Goal: Task Accomplishment & Management: Manage account settings

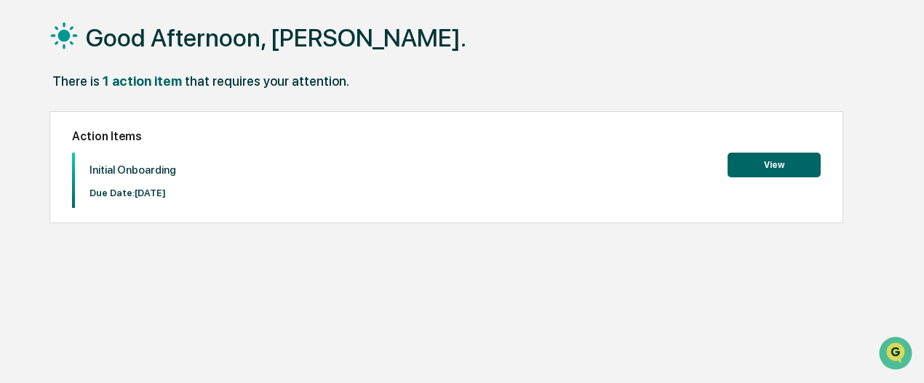
click at [766, 166] on button "View" at bounding box center [773, 165] width 93 height 25
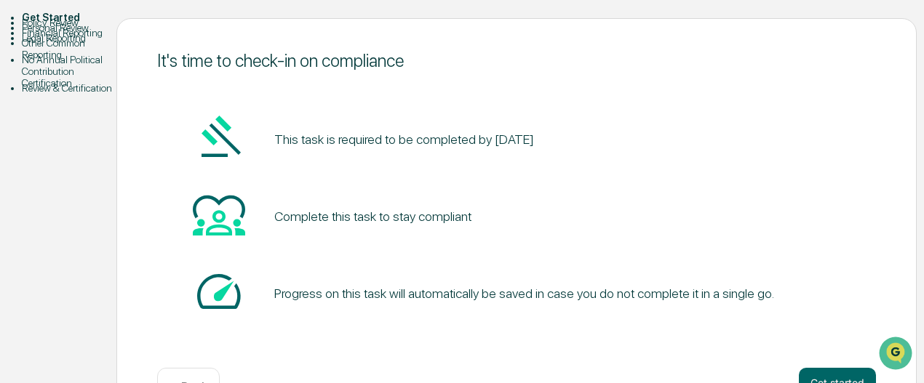
scroll to position [202, 0]
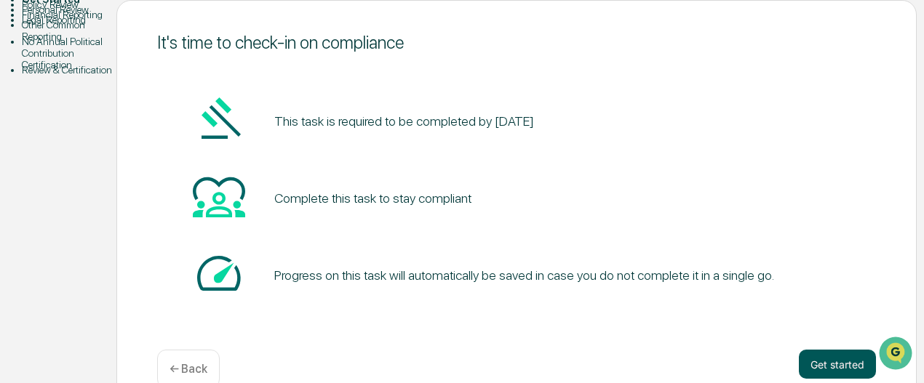
click at [835, 350] on button "Get started" at bounding box center [837, 364] width 77 height 29
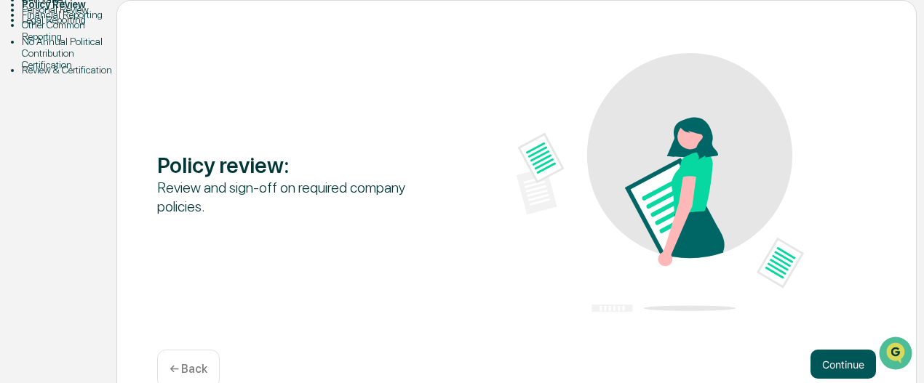
click at [816, 350] on button "Continue" at bounding box center [842, 364] width 65 height 29
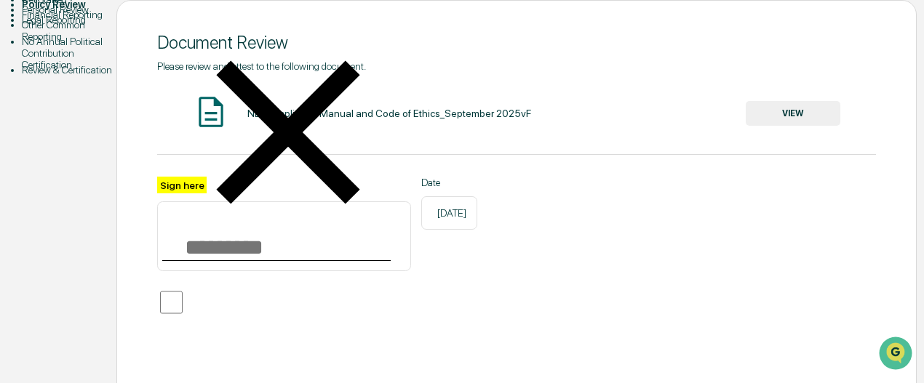
click at [216, 225] on input "Sign here" at bounding box center [284, 236] width 254 height 70
type input "**********"
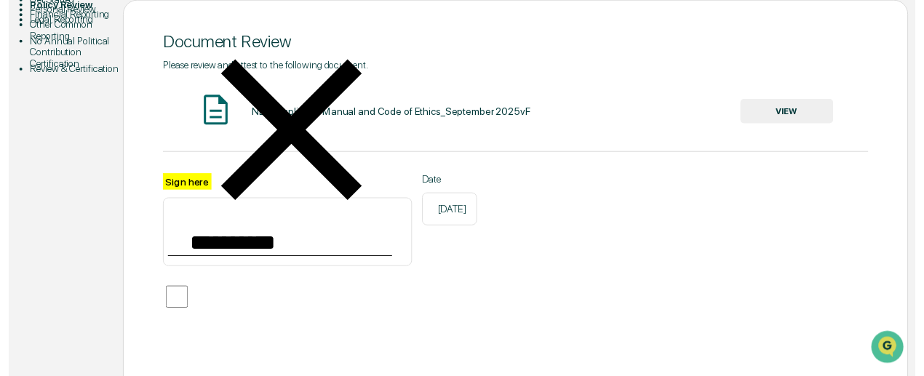
scroll to position [228, 0]
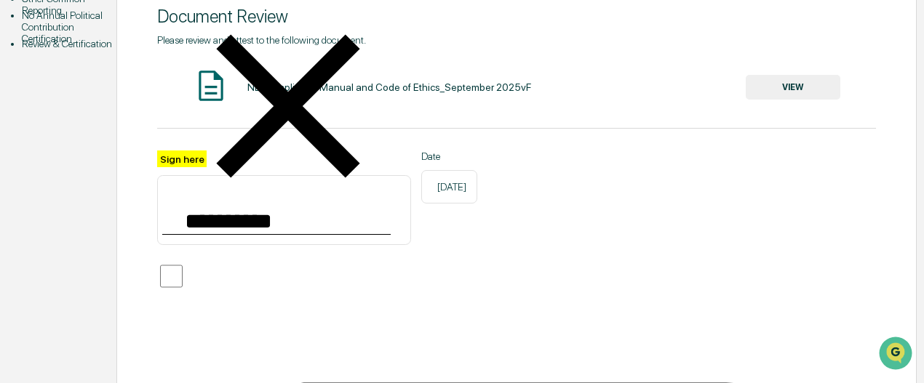
click at [791, 75] on button "VIEW" at bounding box center [793, 87] width 95 height 25
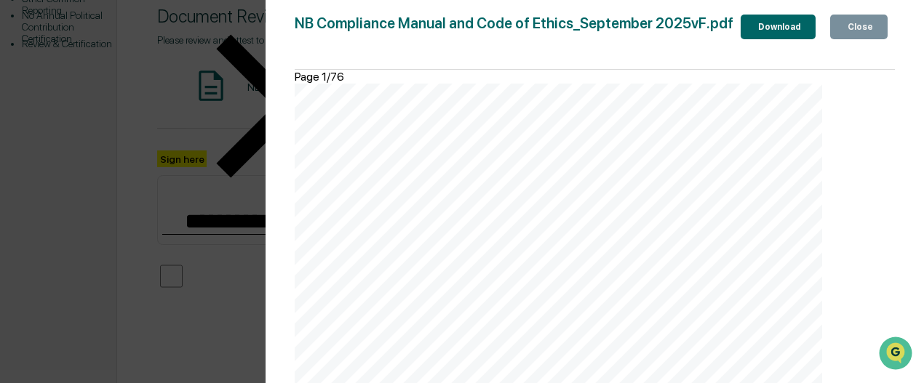
click at [861, 31] on div "Close" at bounding box center [859, 27] width 28 height 10
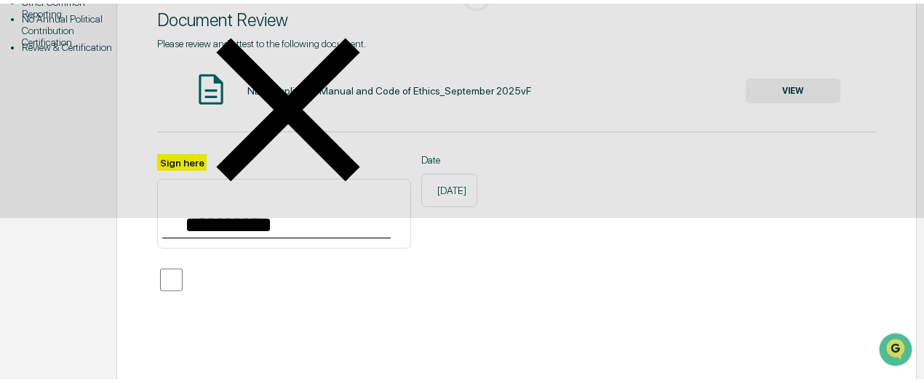
scroll to position [202, 0]
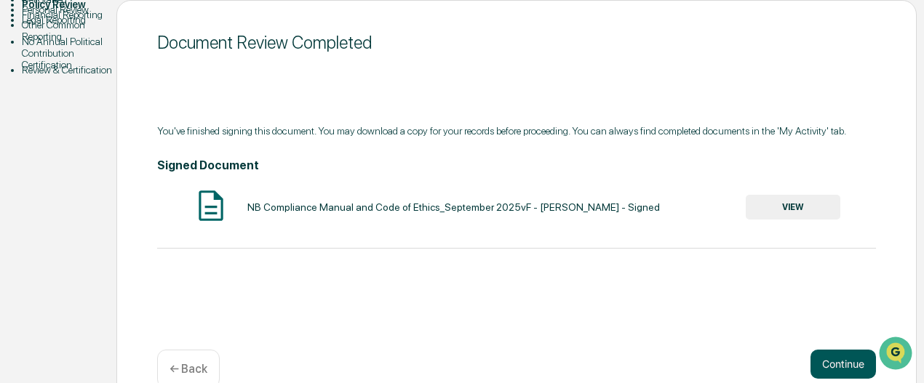
click at [824, 350] on button "Continue" at bounding box center [842, 364] width 65 height 29
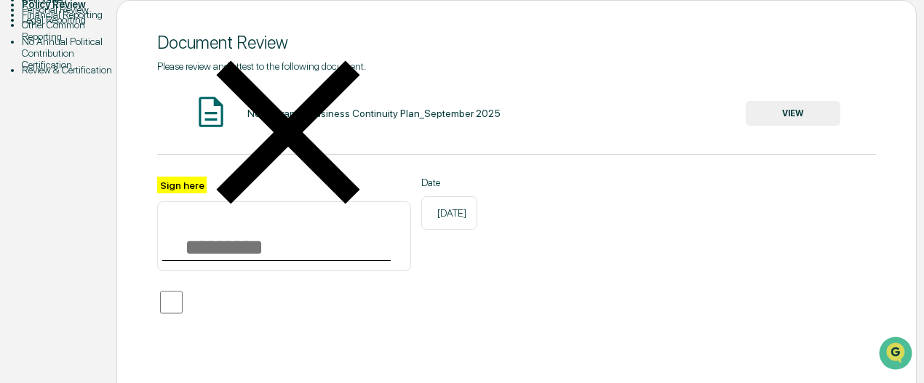
click at [805, 101] on button "VIEW" at bounding box center [793, 113] width 95 height 25
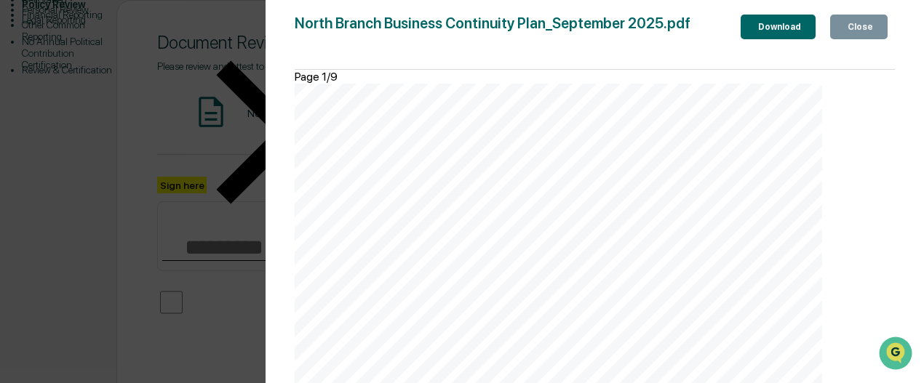
click at [854, 28] on div "Close" at bounding box center [859, 27] width 28 height 10
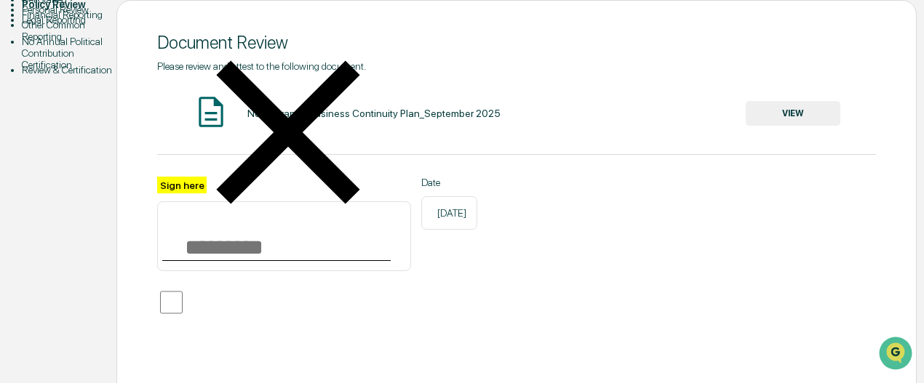
click at [288, 216] on input "Sign here" at bounding box center [284, 236] width 254 height 70
type input "**********"
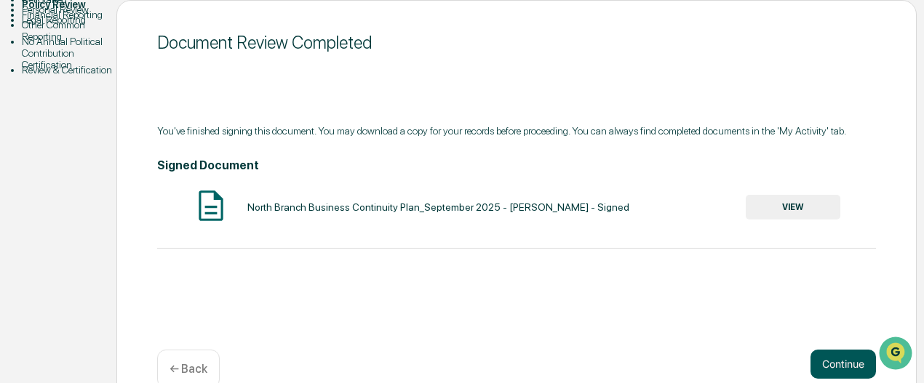
click at [834, 350] on button "Continue" at bounding box center [842, 364] width 65 height 29
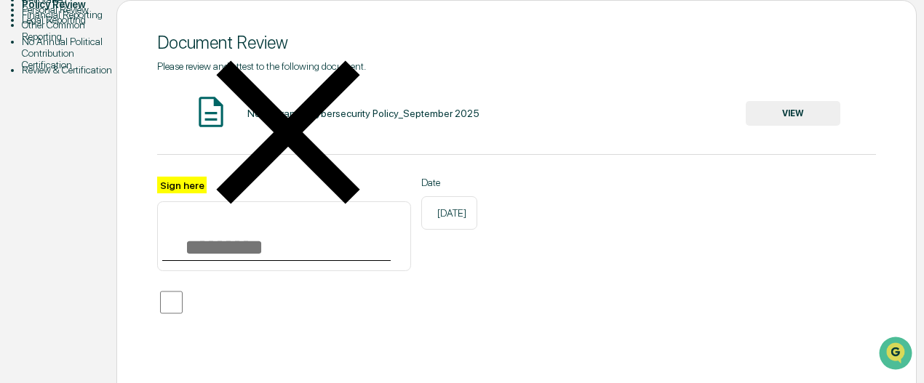
click at [797, 101] on button "VIEW" at bounding box center [793, 113] width 95 height 25
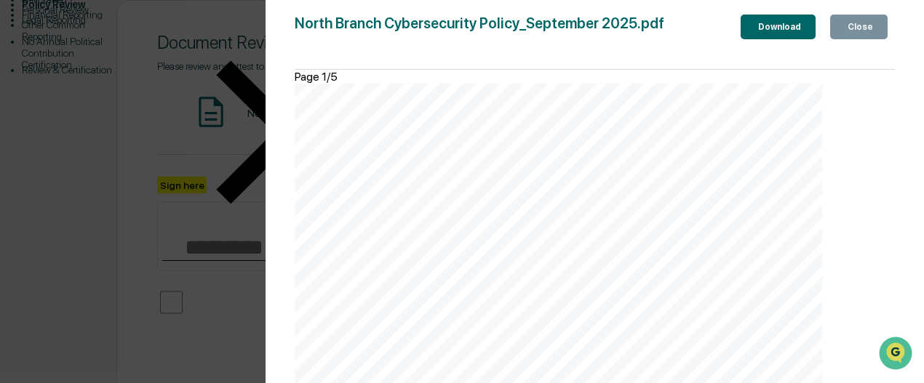
click at [848, 29] on div "Close" at bounding box center [859, 27] width 28 height 10
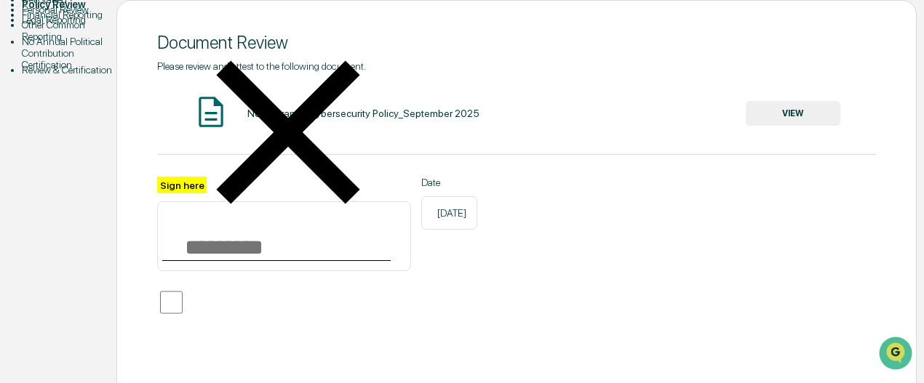
click at [244, 226] on input "Sign here" at bounding box center [284, 236] width 254 height 70
type input "**********"
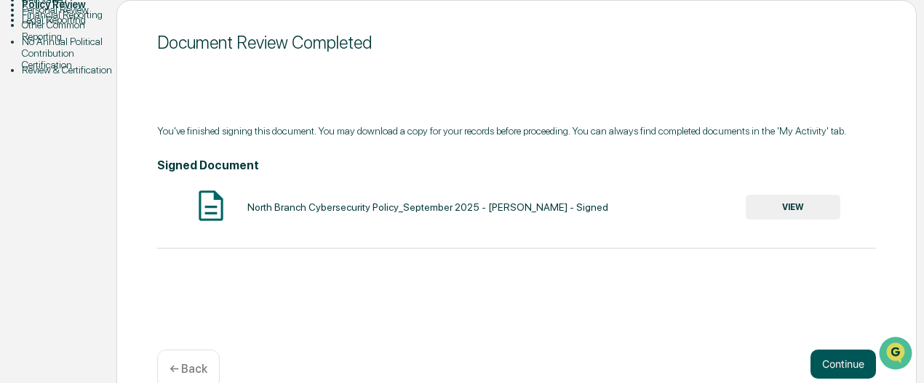
click at [837, 350] on button "Continue" at bounding box center [842, 364] width 65 height 29
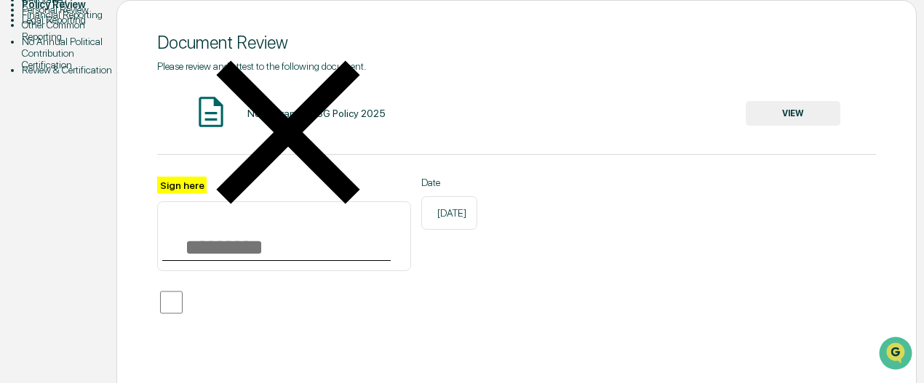
click at [794, 101] on button "VIEW" at bounding box center [793, 113] width 95 height 25
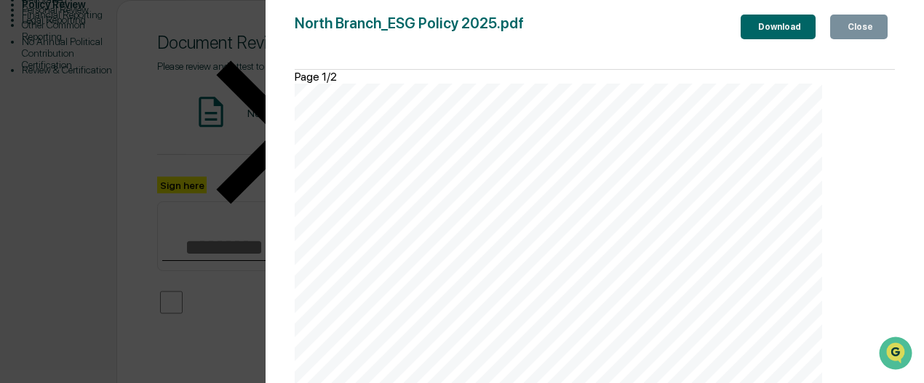
click at [848, 32] on div "Close" at bounding box center [859, 27] width 28 height 10
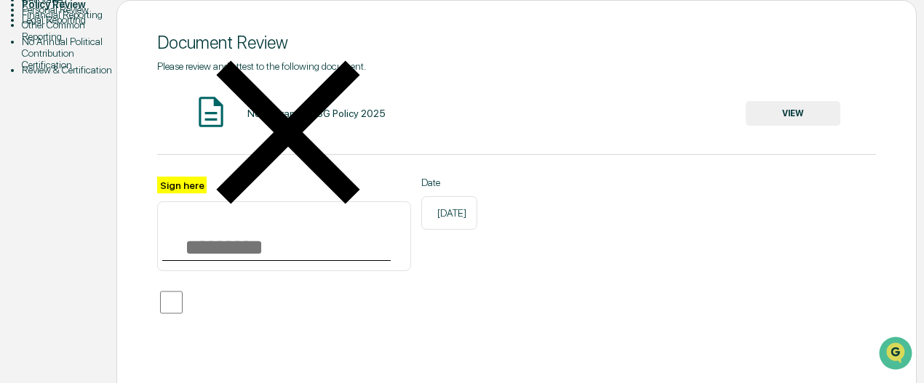
click at [287, 223] on input "Sign here" at bounding box center [284, 236] width 254 height 70
type input "**********"
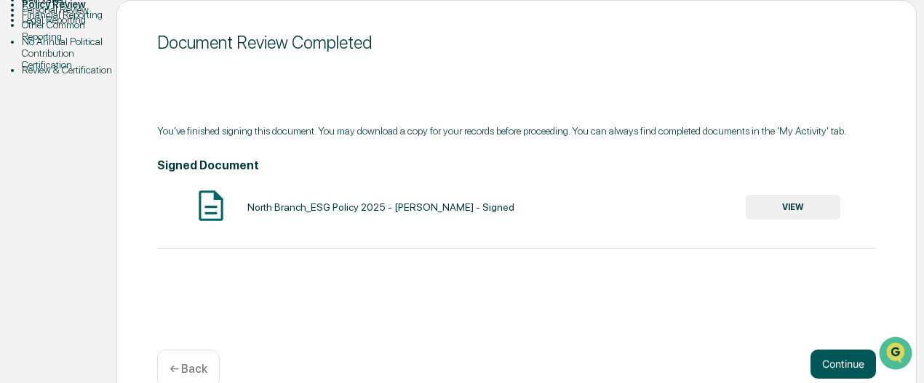
click at [831, 350] on button "Continue" at bounding box center [842, 364] width 65 height 29
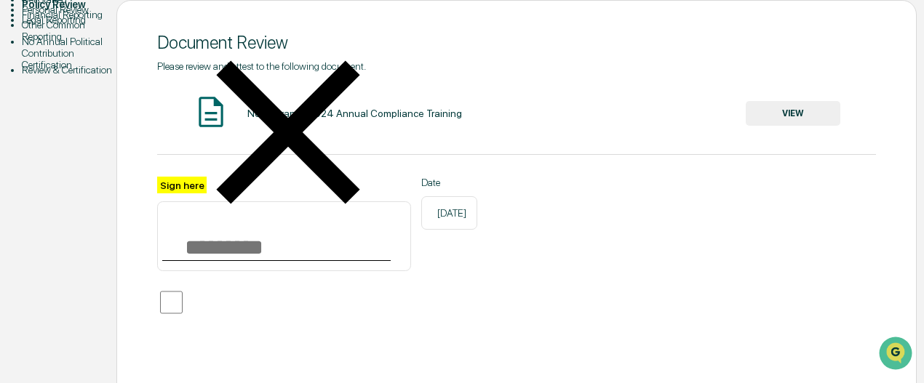
click at [780, 101] on button "VIEW" at bounding box center [793, 113] width 95 height 25
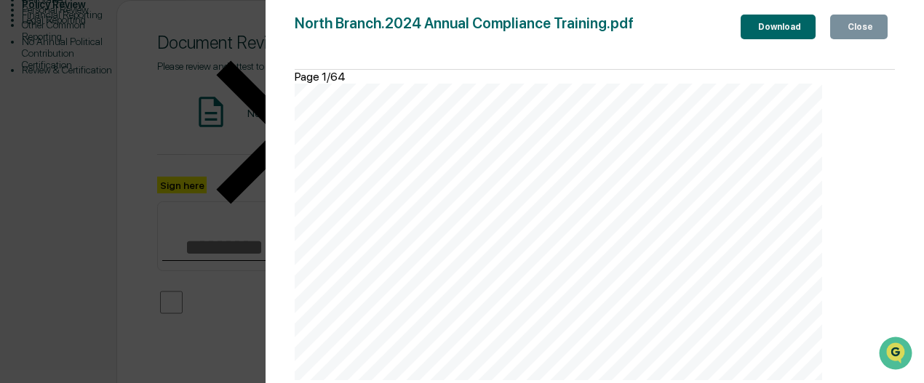
click at [846, 28] on icon "button" at bounding box center [853, 35] width 15 height 15
click at [860, 32] on div "Close" at bounding box center [859, 27] width 28 height 10
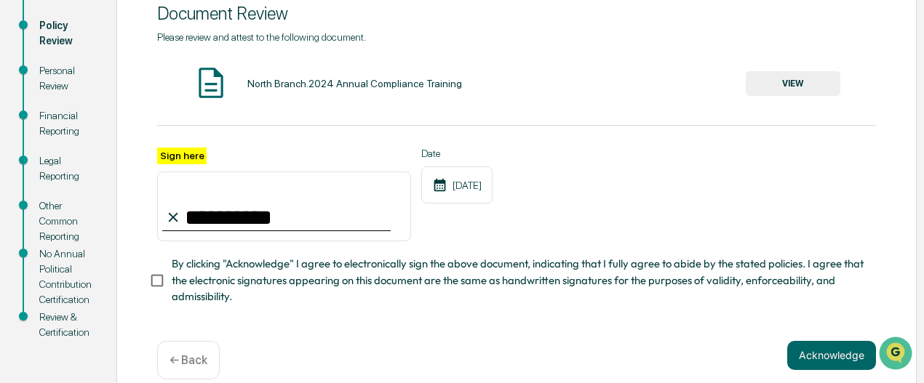
type input "**********"
click at [813, 359] on button "Acknowledge" at bounding box center [831, 355] width 89 height 29
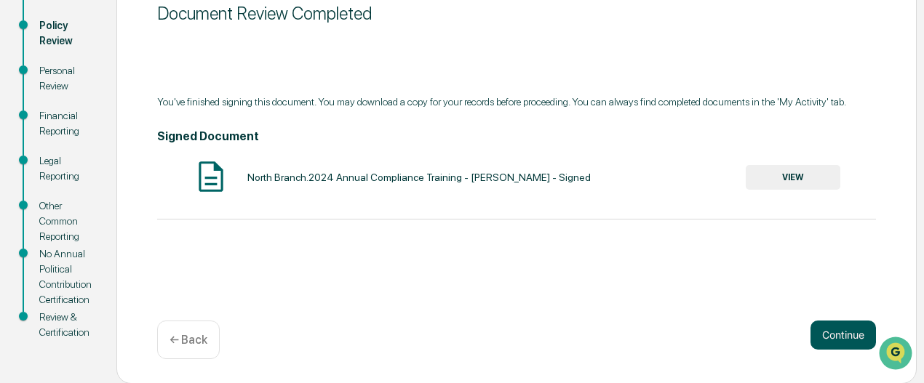
click at [829, 332] on button "Continue" at bounding box center [842, 335] width 65 height 29
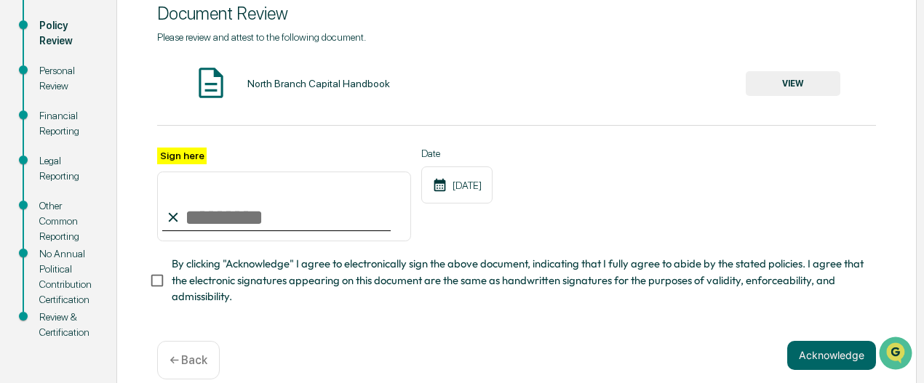
click at [793, 77] on button "VIEW" at bounding box center [793, 83] width 95 height 25
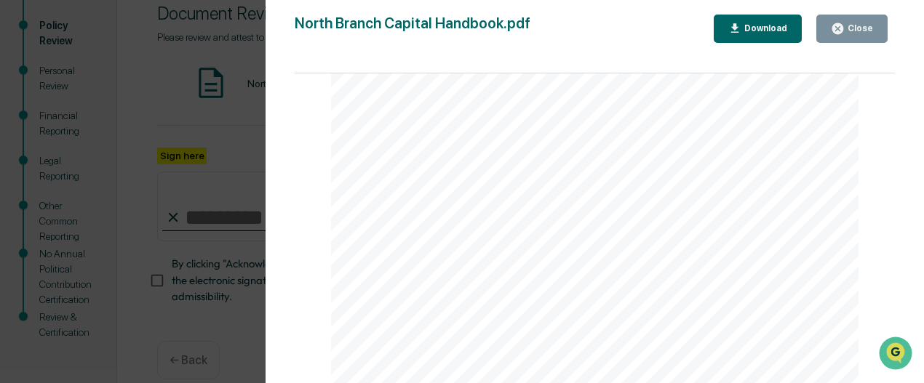
scroll to position [873, 0]
click at [850, 28] on div "Close" at bounding box center [859, 28] width 28 height 10
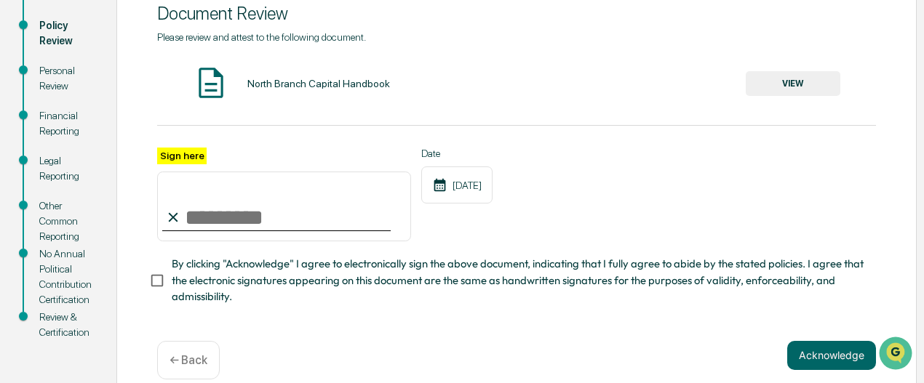
click at [229, 217] on input "Sign here" at bounding box center [284, 207] width 254 height 70
type input "**********"
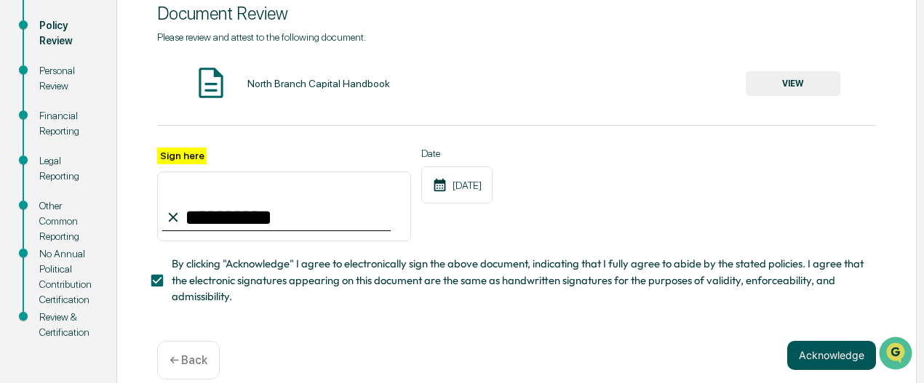
click at [831, 361] on button "Acknowledge" at bounding box center [831, 355] width 89 height 29
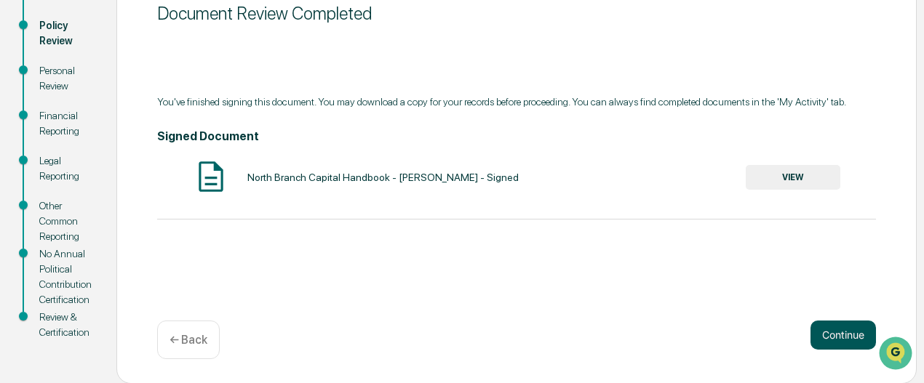
click at [835, 343] on button "Continue" at bounding box center [842, 335] width 65 height 29
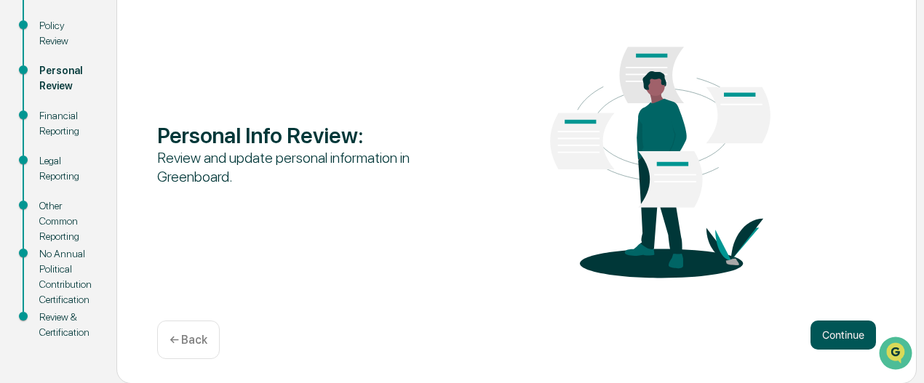
click at [832, 336] on button "Continue" at bounding box center [842, 335] width 65 height 29
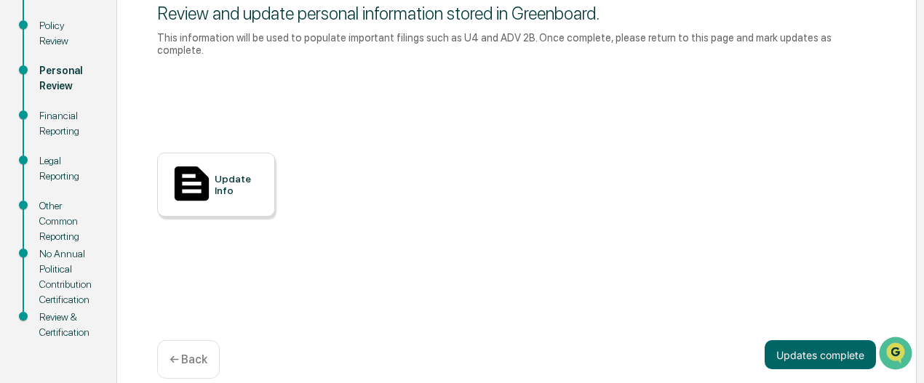
click at [233, 175] on div "Update Info" at bounding box center [239, 184] width 49 height 23
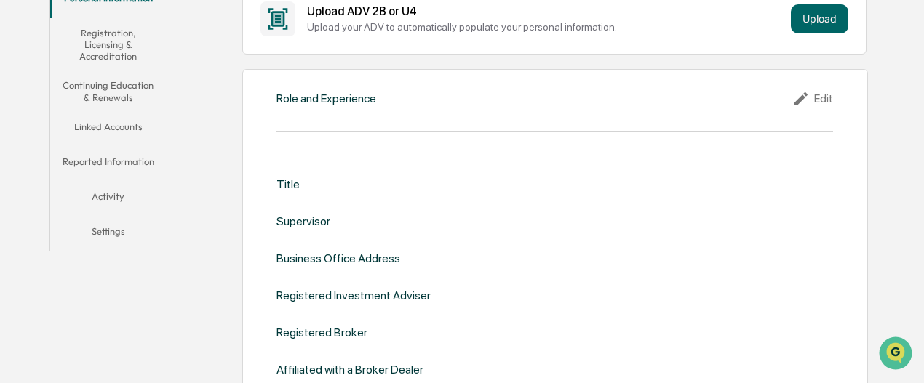
scroll to position [218, 0]
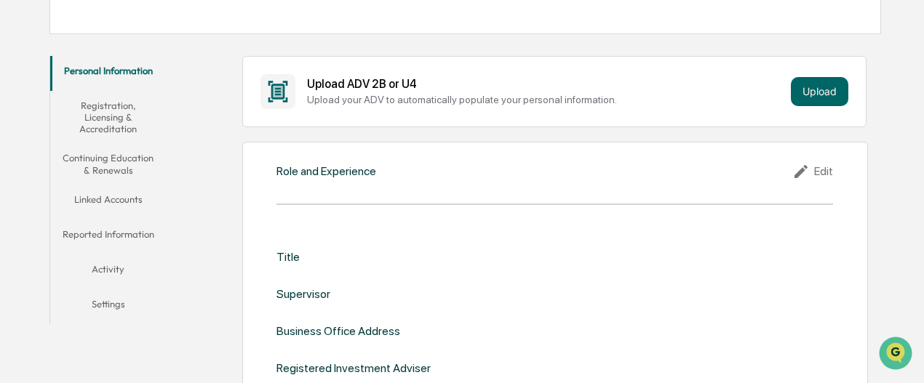
click at [823, 169] on div "Edit" at bounding box center [812, 171] width 41 height 17
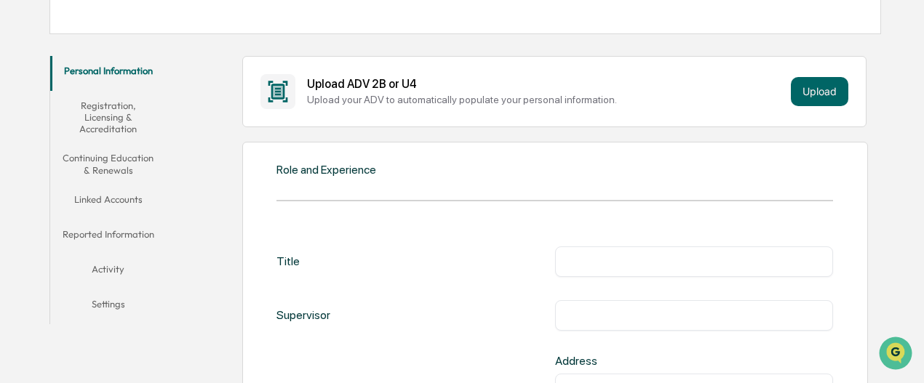
click at [602, 255] on input "text" at bounding box center [694, 262] width 257 height 15
type input "*******"
type input "*"
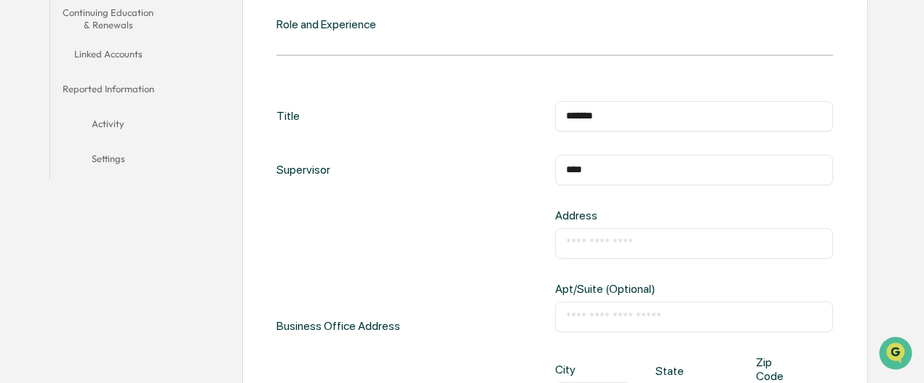
scroll to position [436, 0]
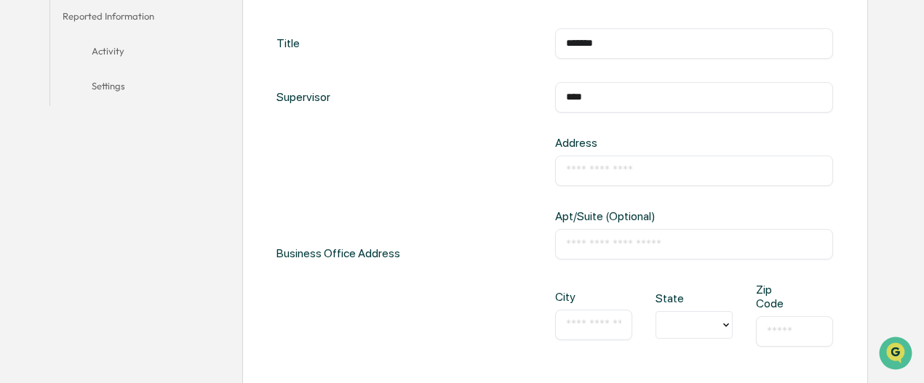
type input "****"
click at [589, 171] on input "text" at bounding box center [694, 171] width 257 height 15
type input "**********"
type input "*********"
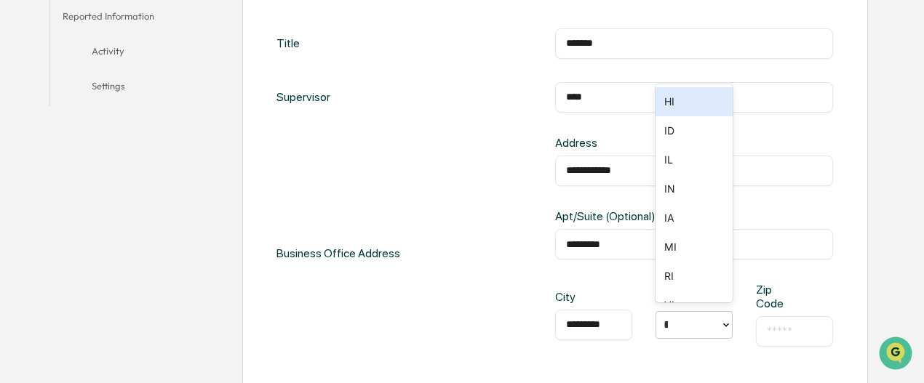
type input "**"
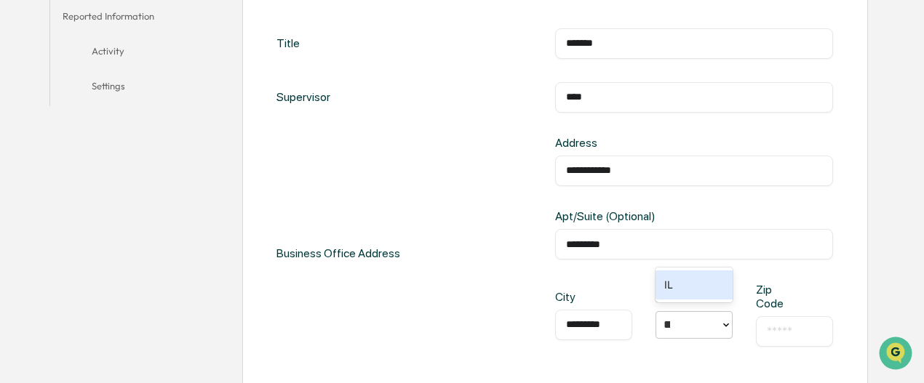
click at [703, 289] on div "IL" at bounding box center [693, 285] width 77 height 29
click at [769, 327] on input "text" at bounding box center [794, 331] width 55 height 15
type input "*****"
click at [461, 312] on div "**********" at bounding box center [554, 253] width 556 height 234
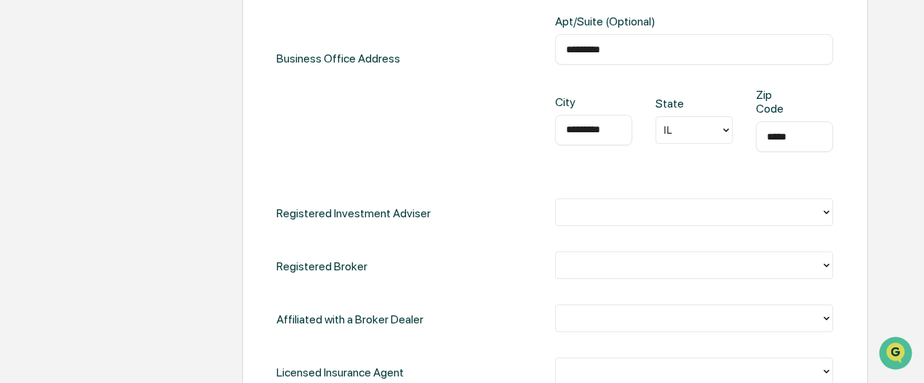
scroll to position [655, 0]
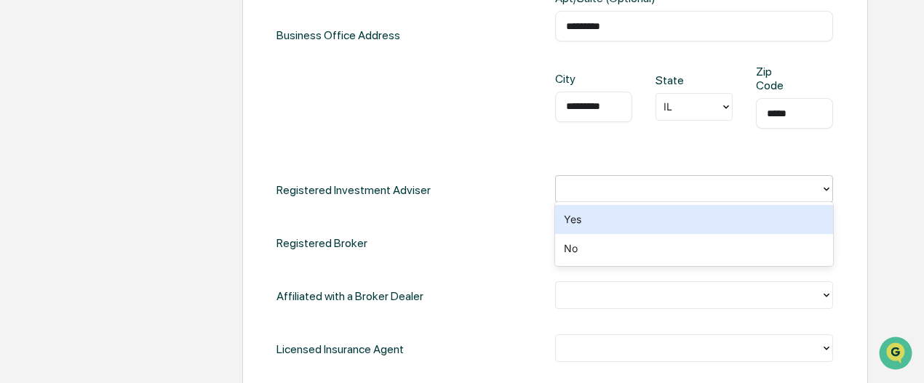
click at [663, 189] on div at bounding box center [688, 189] width 251 height 17
click at [585, 220] on div "Yes" at bounding box center [694, 219] width 279 height 29
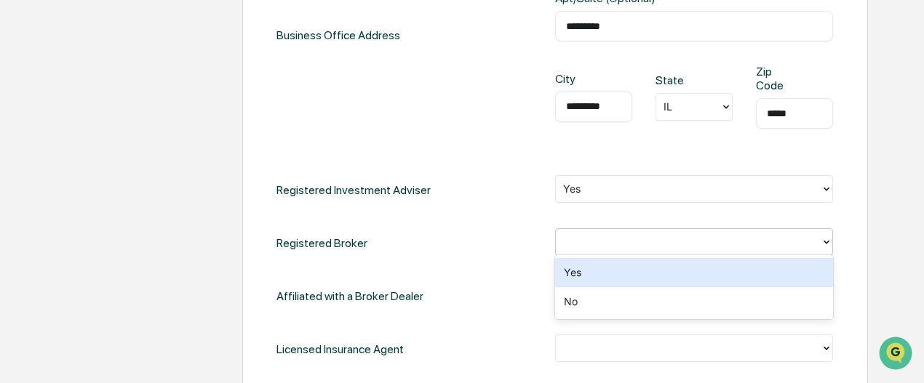
click at [591, 238] on div at bounding box center [688, 242] width 251 height 17
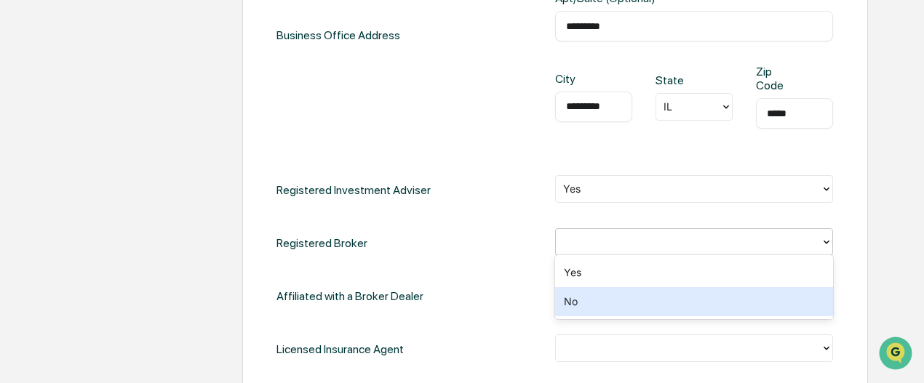
click at [573, 296] on div "No" at bounding box center [694, 301] width 279 height 29
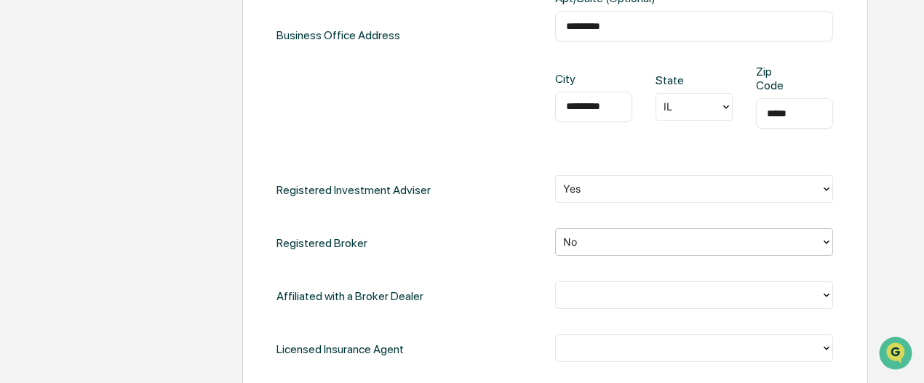
scroll to position [727, 0]
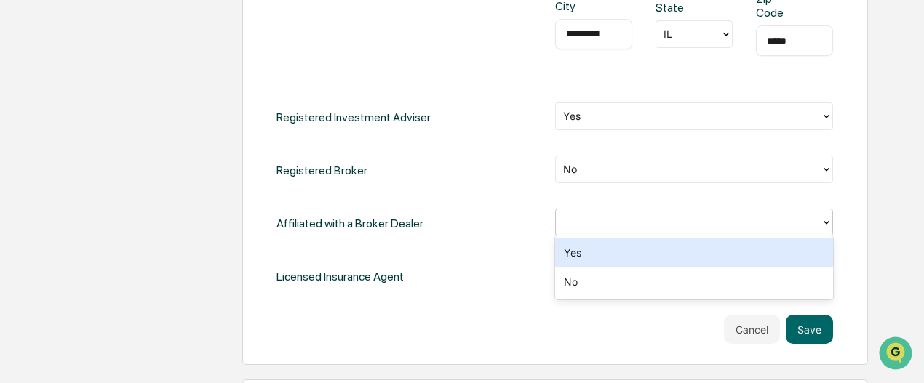
click at [574, 223] on div at bounding box center [688, 223] width 251 height 17
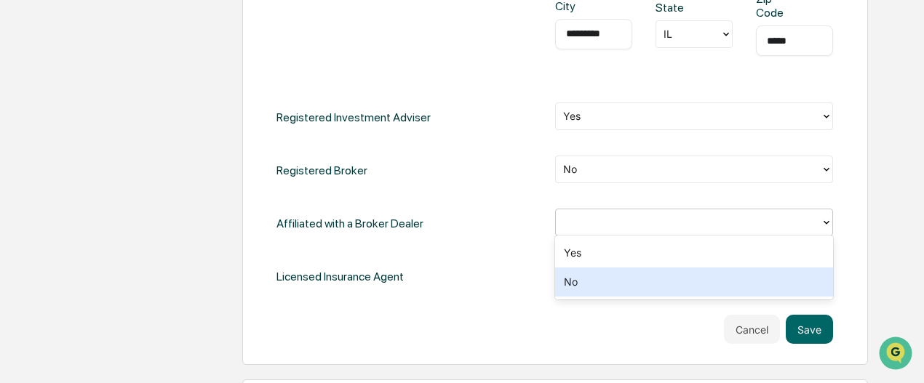
click at [575, 280] on div "No" at bounding box center [694, 282] width 279 height 29
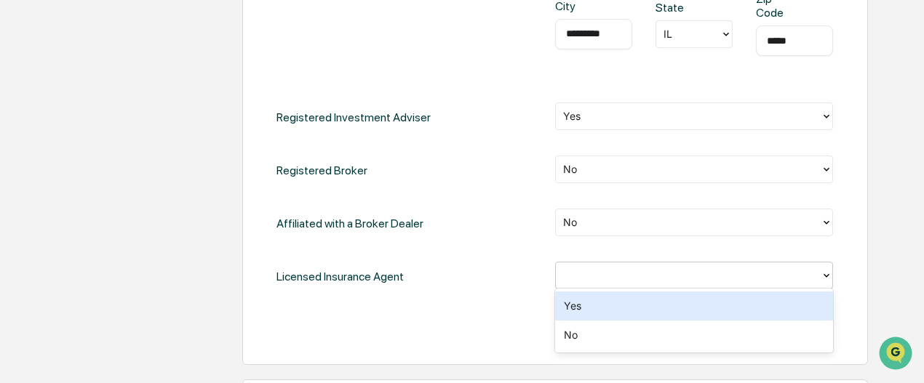
click at [574, 278] on div at bounding box center [688, 276] width 251 height 17
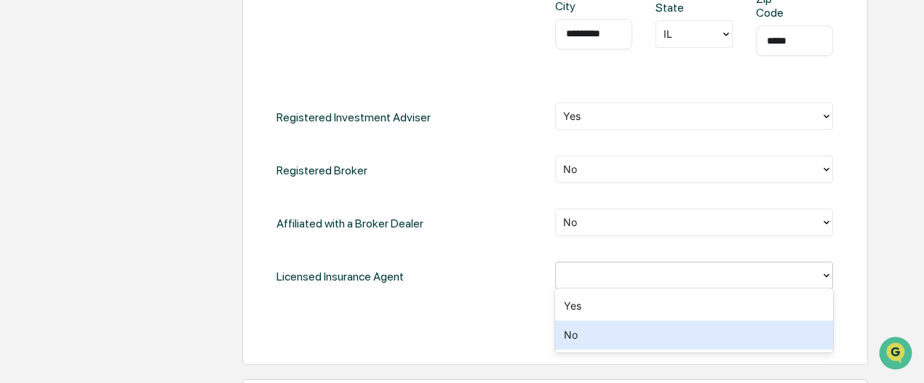
click at [576, 336] on div "No" at bounding box center [694, 335] width 279 height 29
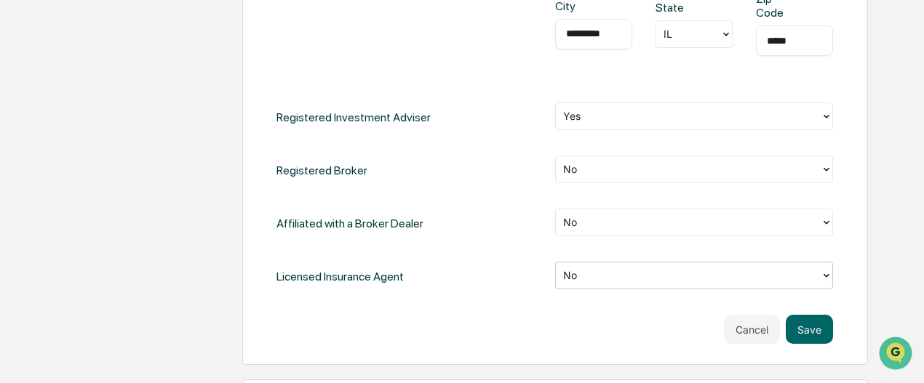
scroll to position [800, 0]
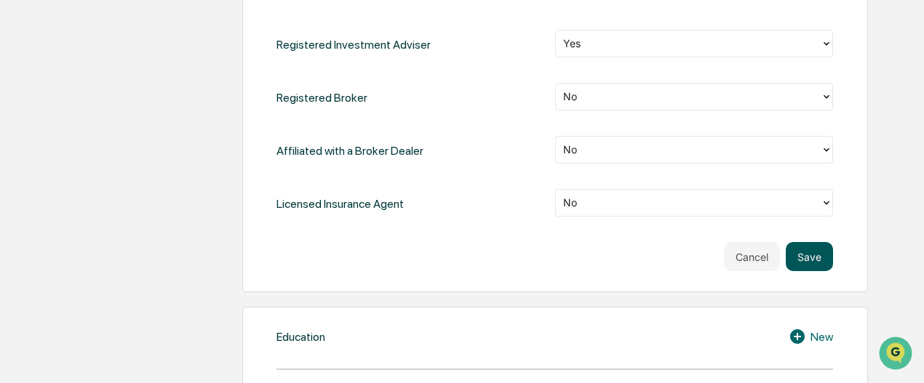
click at [802, 249] on button "Save" at bounding box center [809, 256] width 47 height 29
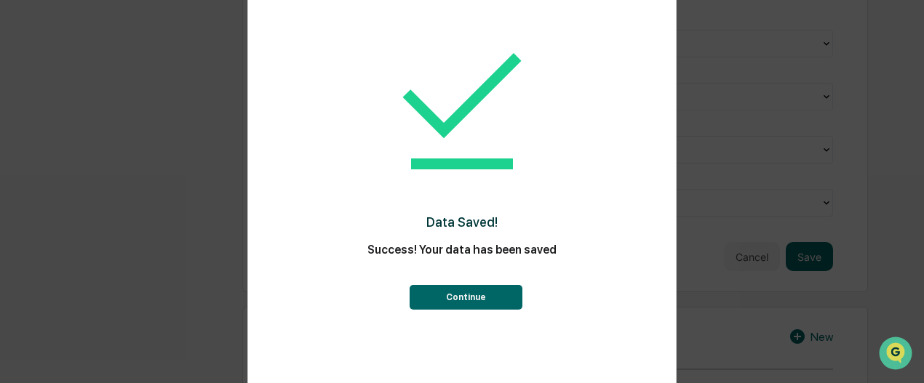
click at [466, 299] on button "Continue" at bounding box center [466, 297] width 113 height 25
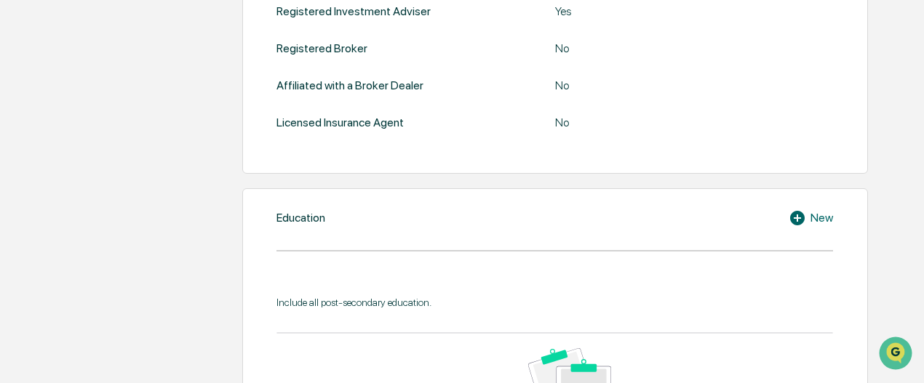
scroll to position [553, 0]
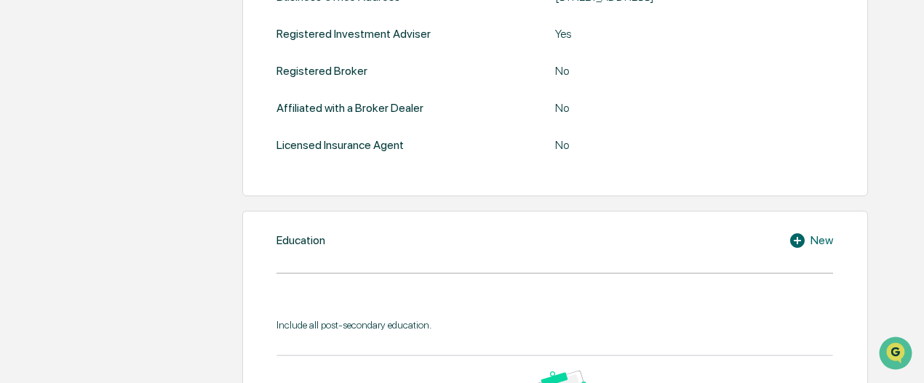
click at [793, 242] on icon at bounding box center [797, 240] width 15 height 15
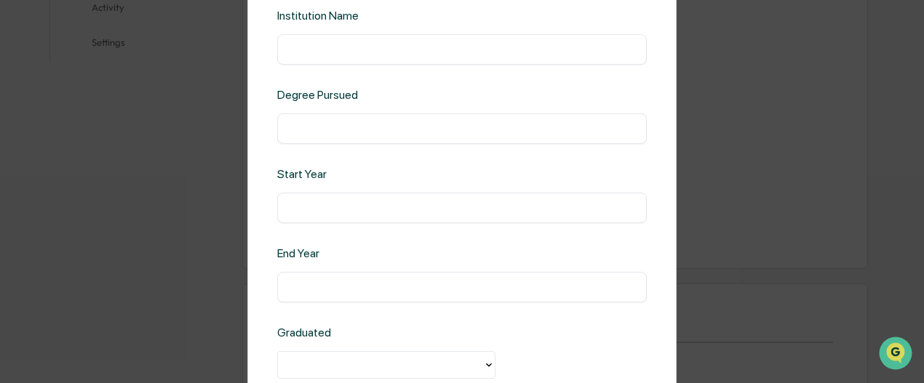
scroll to position [0, 0]
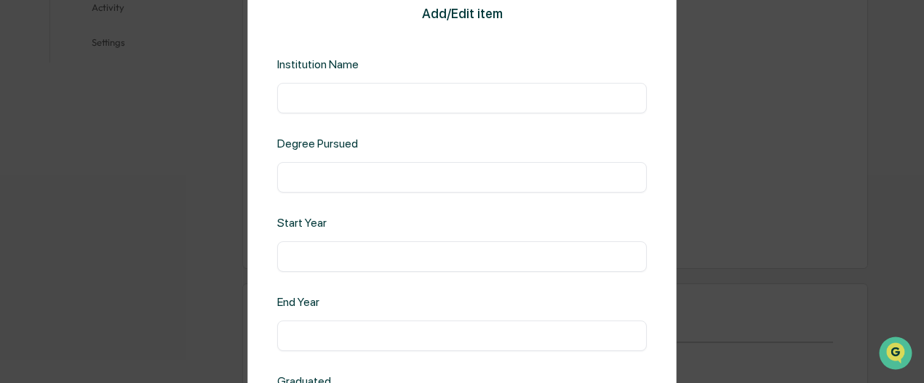
click at [421, 105] on input "text" at bounding box center [462, 98] width 348 height 15
type input "**********"
type input "***"
type input "****"
type input "*"
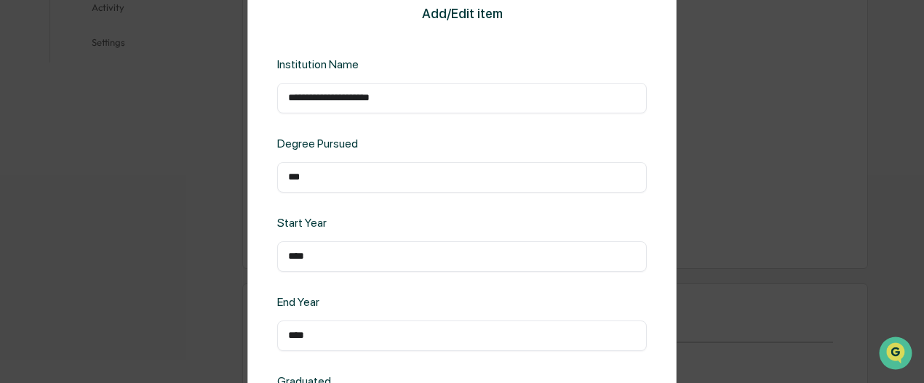
scroll to position [121, 0]
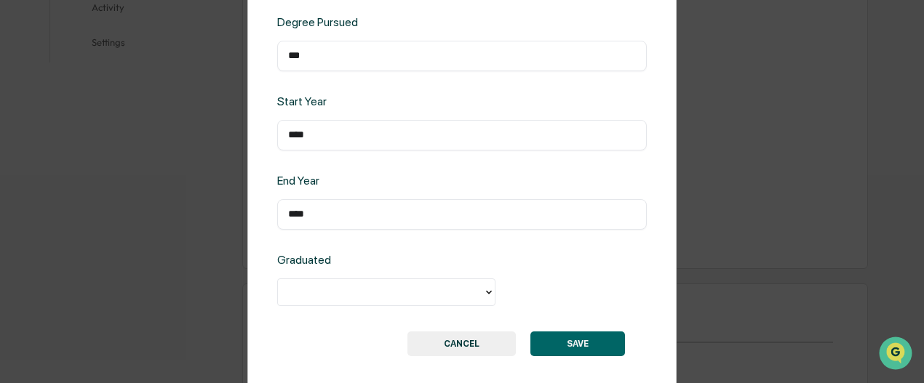
type input "****"
click at [386, 296] on div at bounding box center [380, 292] width 191 height 17
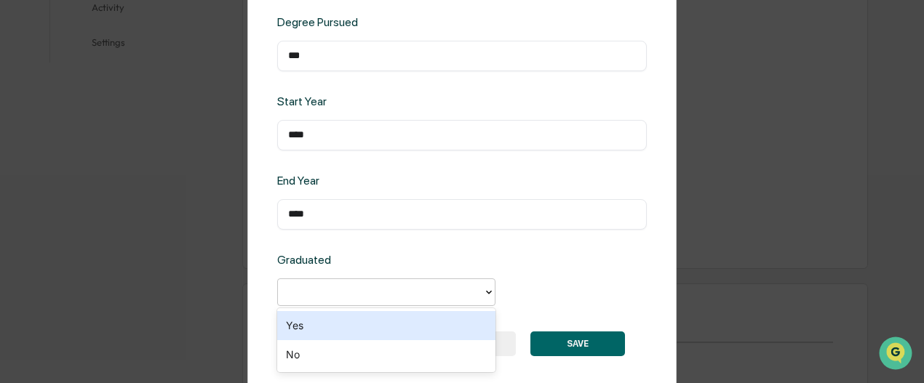
click at [350, 316] on div "Yes" at bounding box center [386, 325] width 218 height 29
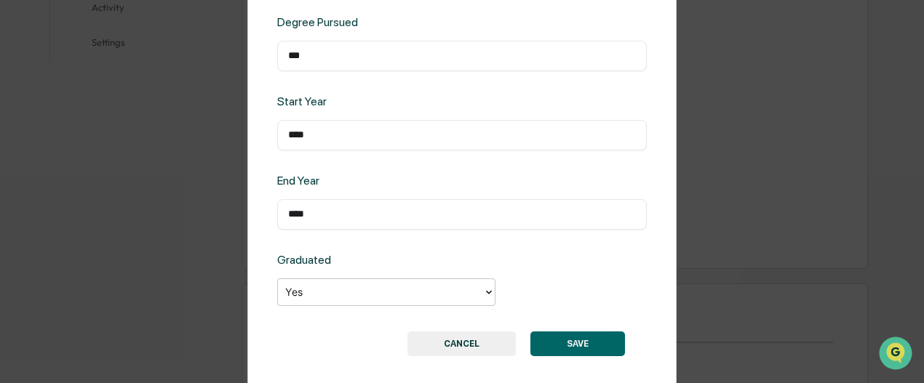
click at [543, 344] on button "SAVE" at bounding box center [577, 344] width 95 height 25
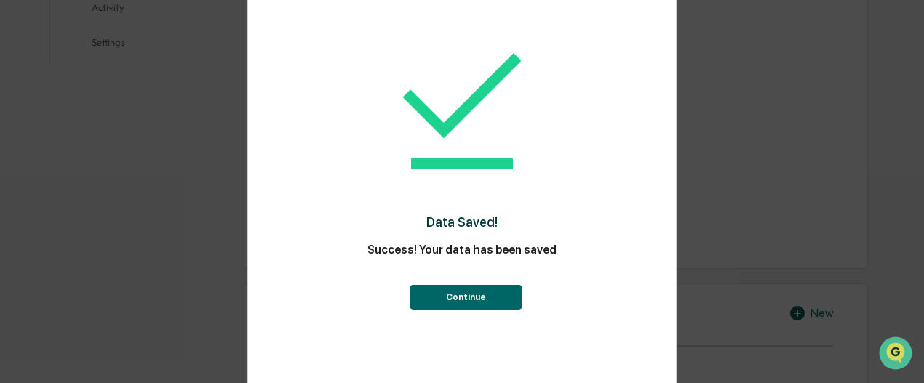
click at [497, 300] on button "Continue" at bounding box center [466, 297] width 113 height 25
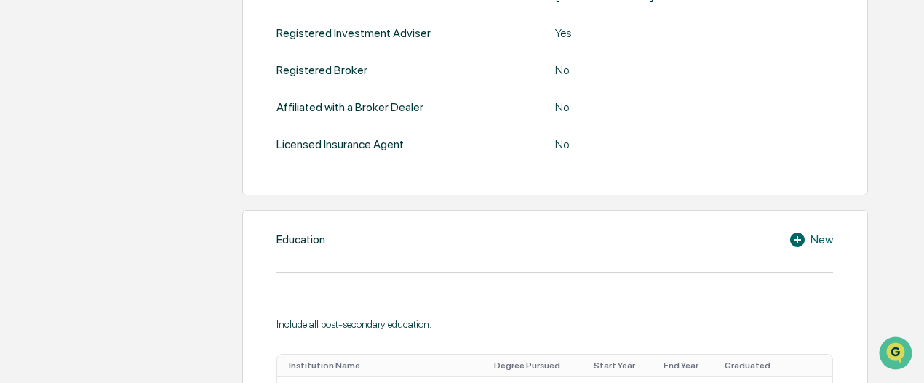
scroll to position [553, 0]
click at [802, 240] on icon at bounding box center [797, 240] width 15 height 15
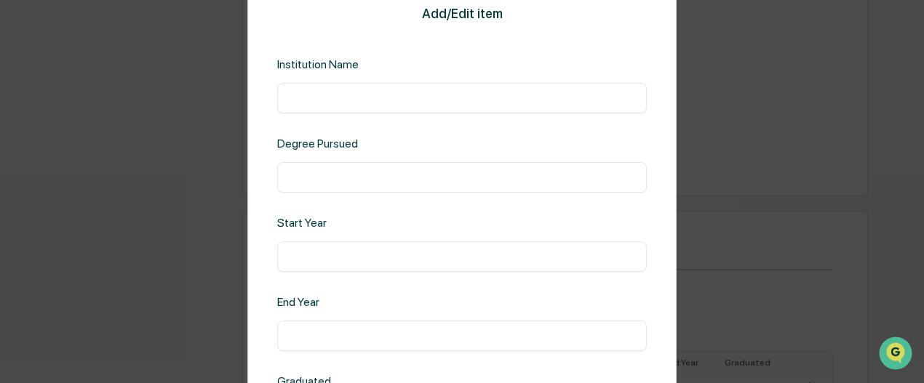
click at [383, 108] on div "​" at bounding box center [462, 98] width 370 height 31
click at [345, 97] on input "text" at bounding box center [462, 98] width 348 height 15
type input "**********"
type input "***"
click at [300, 255] on input "text" at bounding box center [462, 256] width 348 height 15
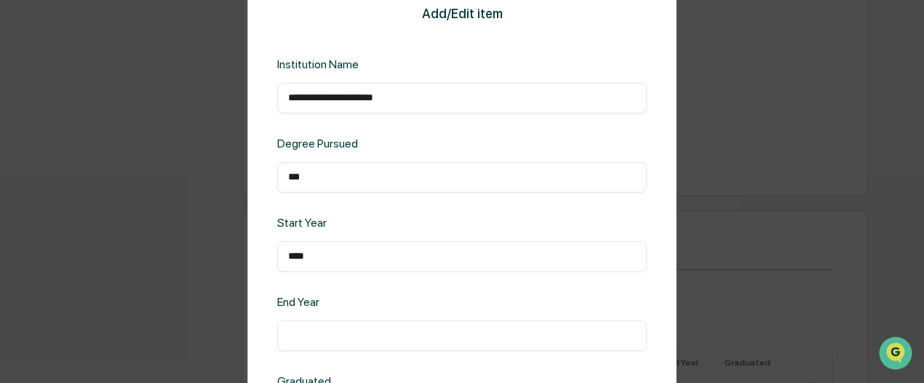
type input "****"
click at [273, 283] on div "**********" at bounding box center [461, 192] width 429 height 403
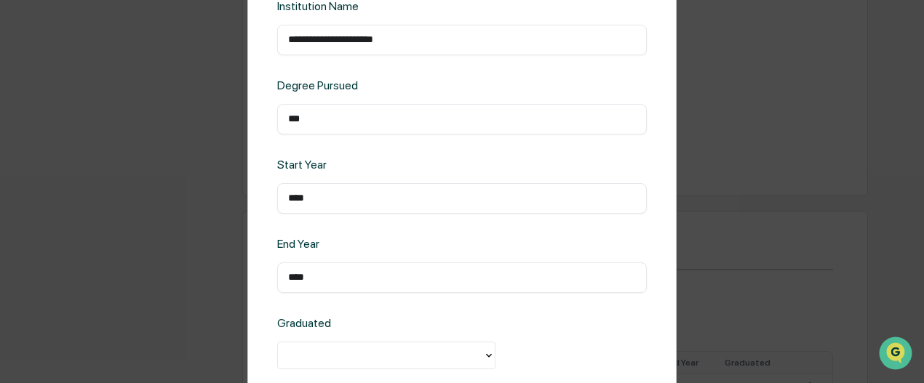
scroll to position [121, 0]
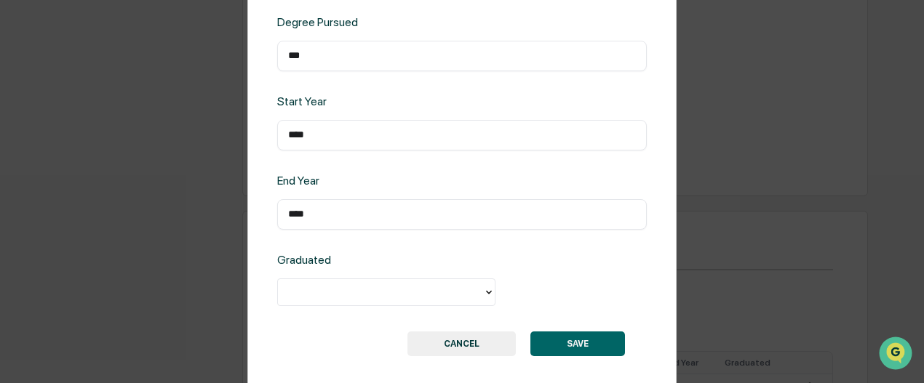
click at [402, 287] on div at bounding box center [380, 292] width 191 height 17
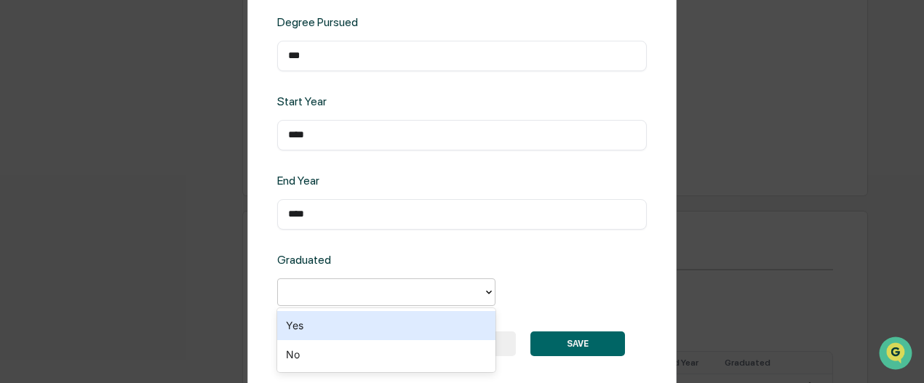
click at [342, 335] on div "Yes" at bounding box center [386, 325] width 218 height 29
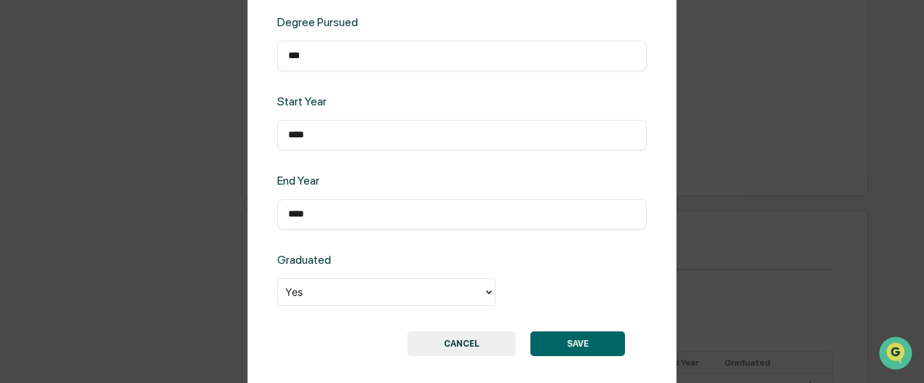
click at [564, 337] on button "SAVE" at bounding box center [577, 344] width 95 height 25
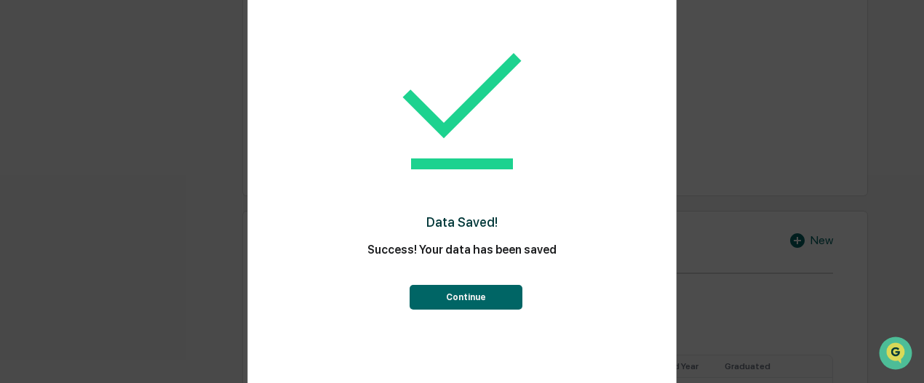
click at [510, 303] on button "Continue" at bounding box center [466, 297] width 113 height 25
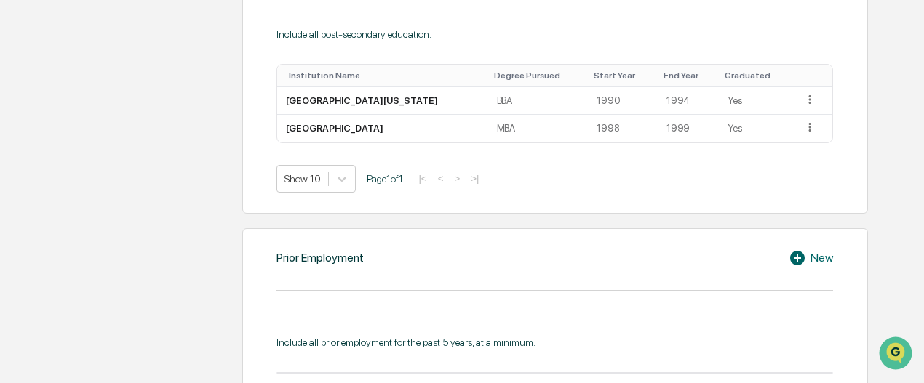
scroll to position [917, 0]
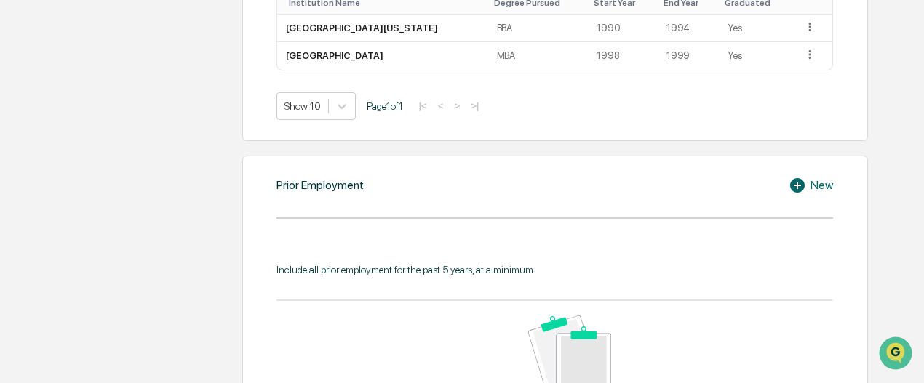
click at [813, 185] on div "New" at bounding box center [810, 185] width 44 height 17
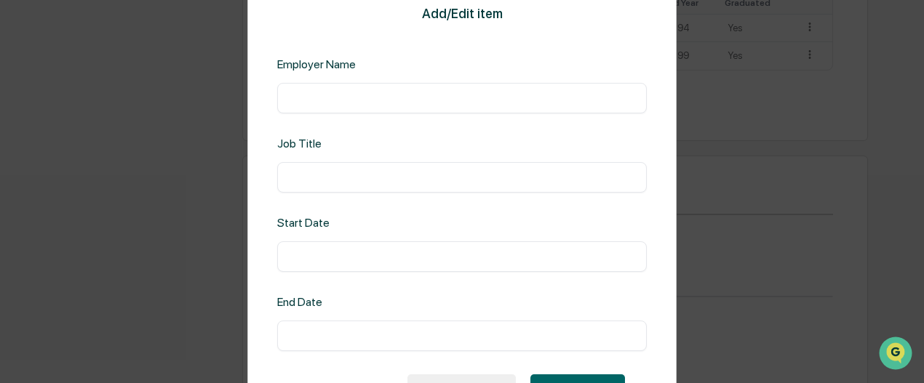
click at [405, 105] on input "text" at bounding box center [462, 98] width 348 height 15
click at [169, 89] on div "Add/Edit item Employer Name ​ Job Title ​ Start Date ​ End Date ​ SAVE CANCEL" at bounding box center [462, 191] width 924 height 383
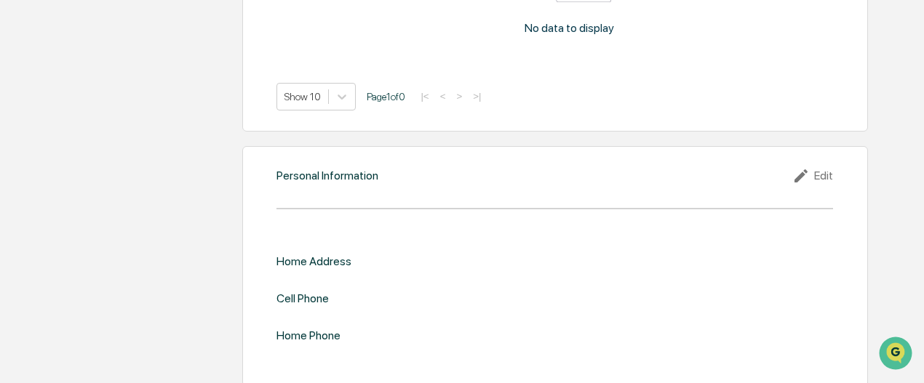
scroll to position [1319, 0]
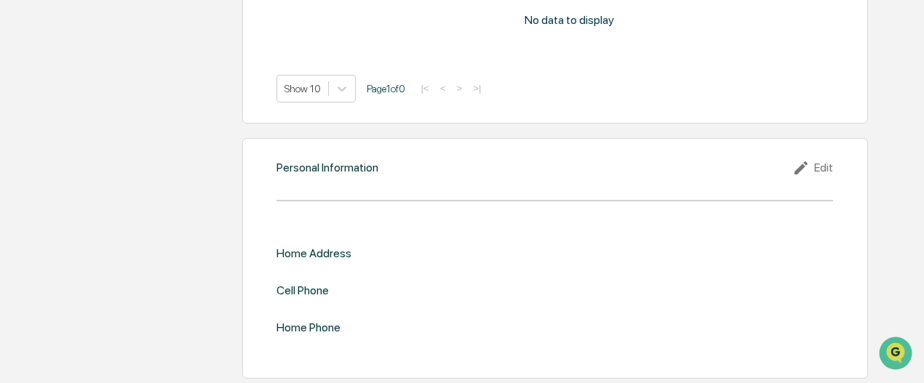
click at [823, 166] on div "Edit" at bounding box center [812, 167] width 41 height 17
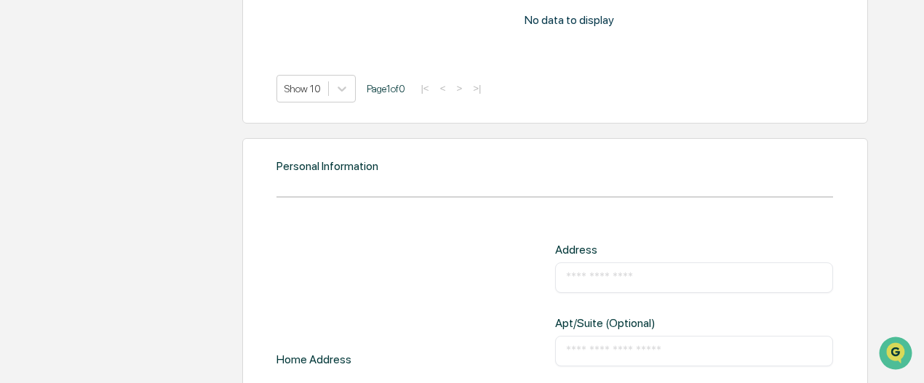
click at [596, 273] on input "text" at bounding box center [694, 278] width 257 height 15
type input "**********"
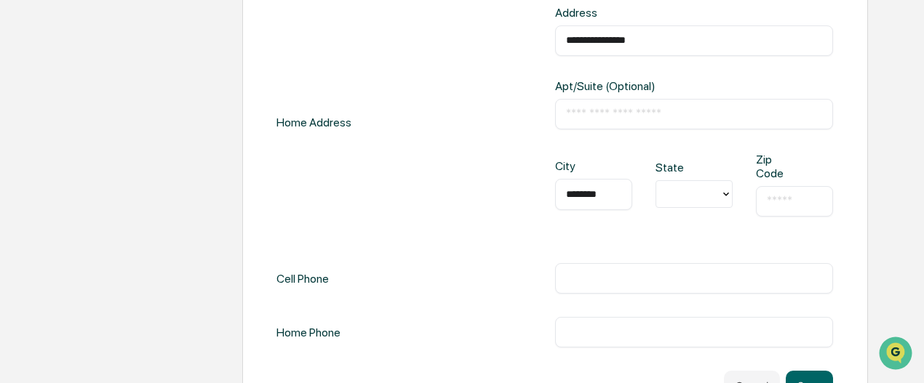
type input "********"
type input "**"
click at [668, 228] on div "IL" at bounding box center [693, 225] width 77 height 29
click at [771, 204] on input "text" at bounding box center [794, 201] width 55 height 15
type input "*****"
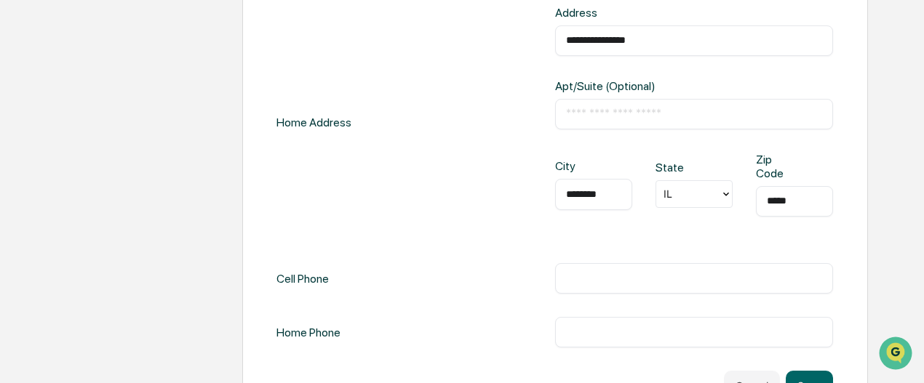
click at [649, 271] on input "text" at bounding box center [694, 278] width 257 height 15
type input "**********"
click at [454, 235] on div "**********" at bounding box center [554, 123] width 556 height 234
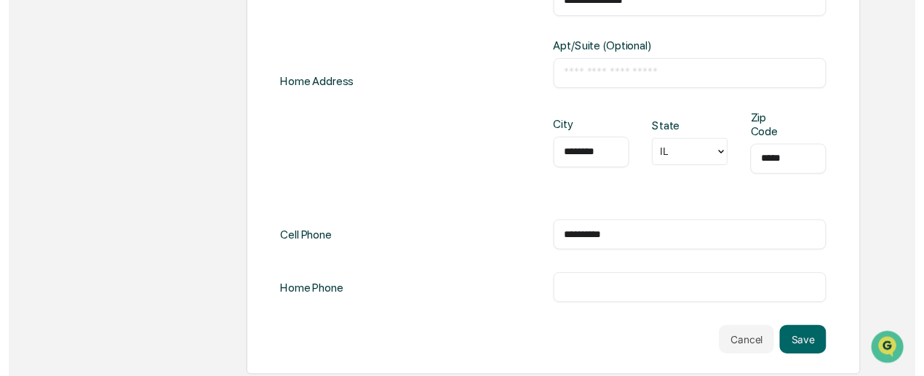
scroll to position [1597, 0]
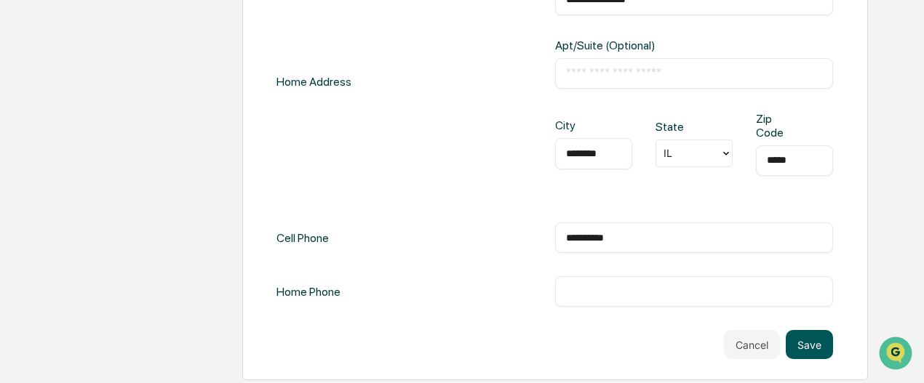
click at [802, 333] on button "Save" at bounding box center [809, 344] width 47 height 29
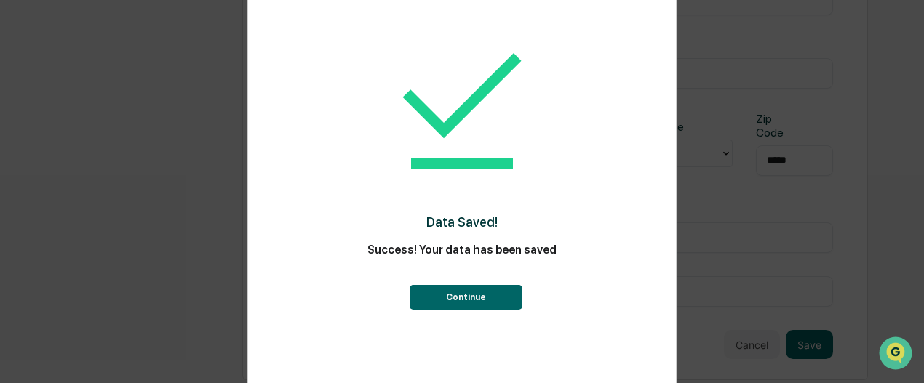
click at [479, 300] on button "Continue" at bounding box center [466, 297] width 113 height 25
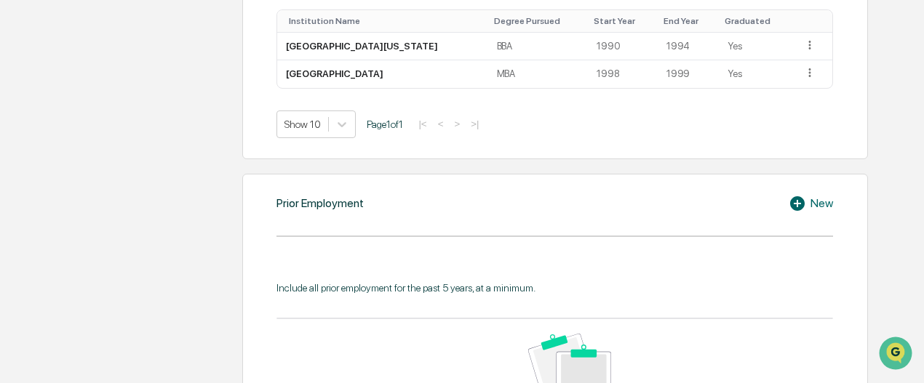
scroll to position [946, 0]
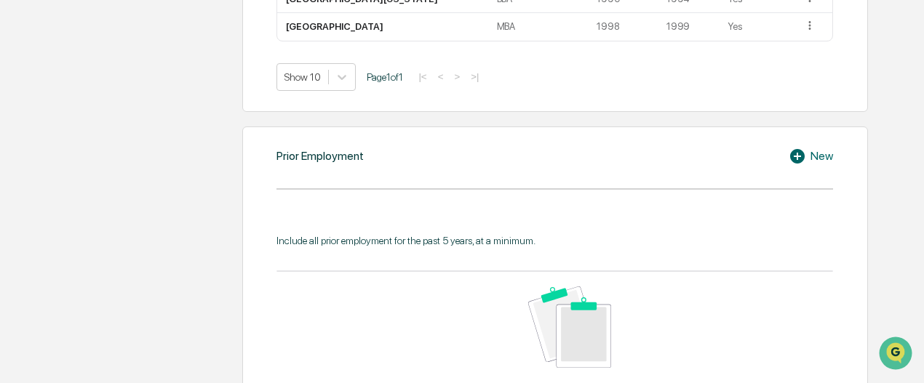
click at [790, 154] on icon at bounding box center [799, 156] width 22 height 17
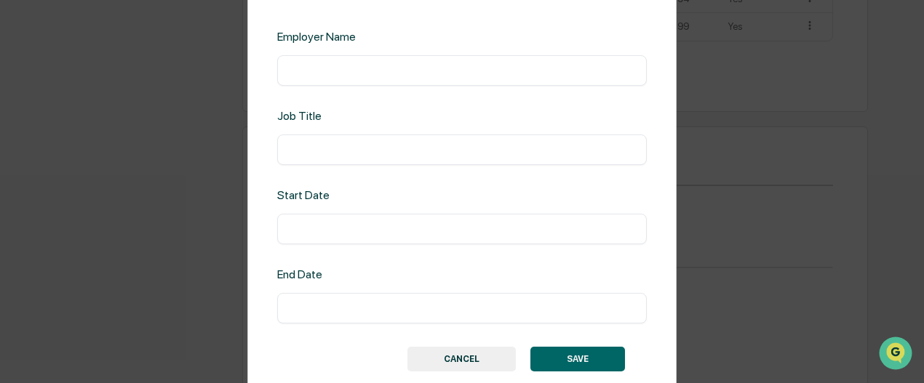
scroll to position [42, 0]
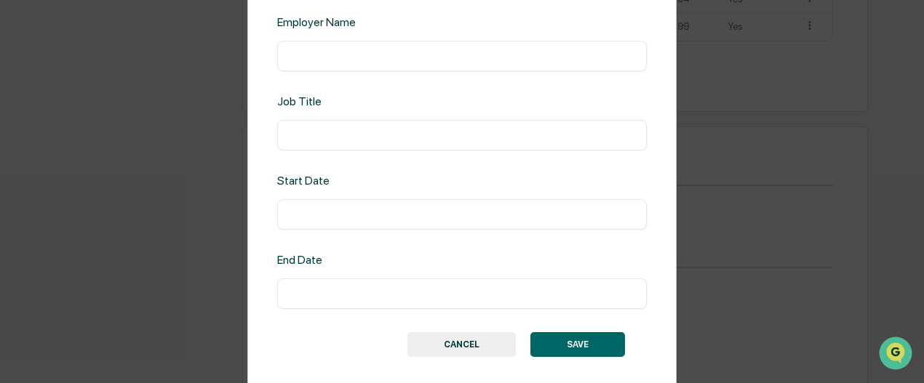
click at [545, 341] on button "SAVE" at bounding box center [577, 344] width 95 height 25
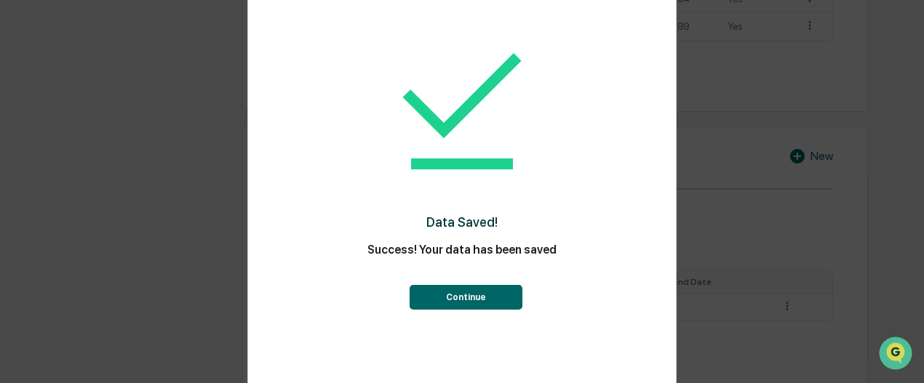
click at [454, 303] on button "Continue" at bounding box center [466, 297] width 113 height 25
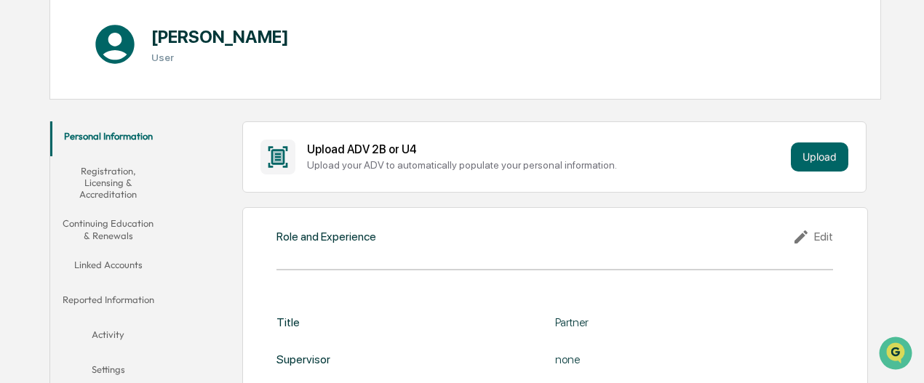
scroll to position [145, 0]
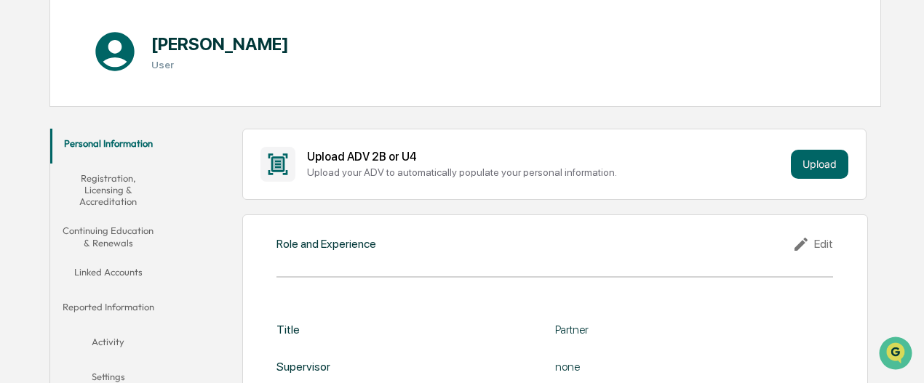
click at [108, 194] on button "Registration, Licensing & Accreditation" at bounding box center [108, 190] width 116 height 53
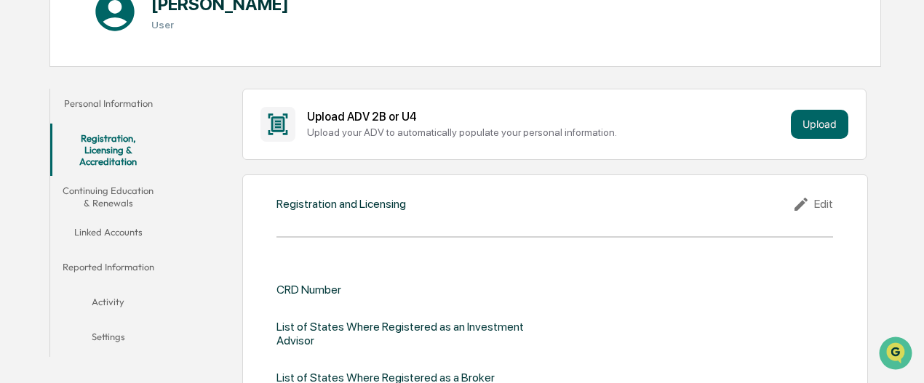
scroll to position [145, 0]
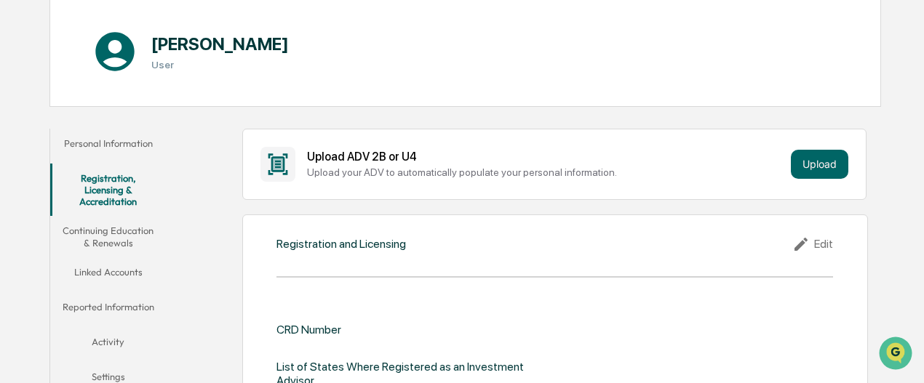
click at [128, 144] on button "Personal Information" at bounding box center [108, 146] width 116 height 35
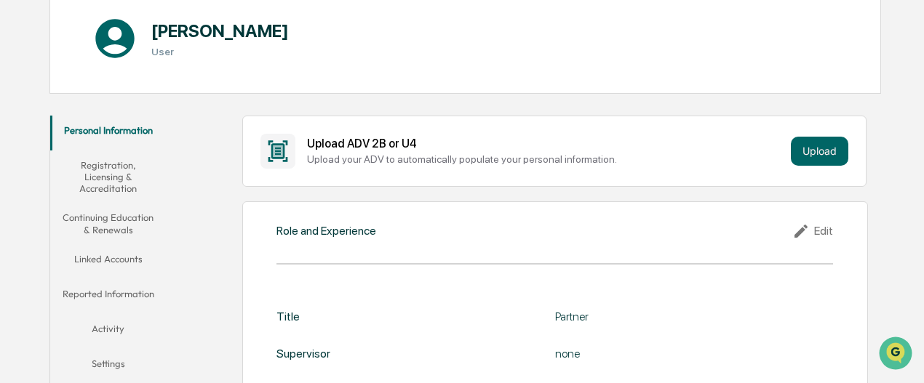
scroll to position [69, 0]
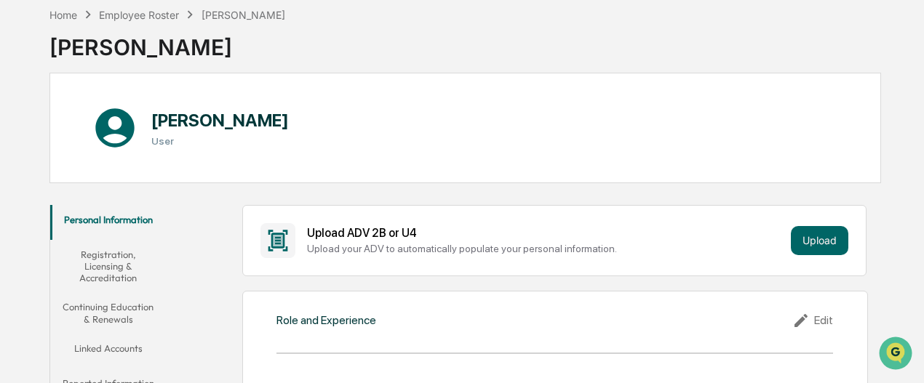
click at [111, 264] on button "Registration, Licensing & Accreditation" at bounding box center [108, 266] width 116 height 53
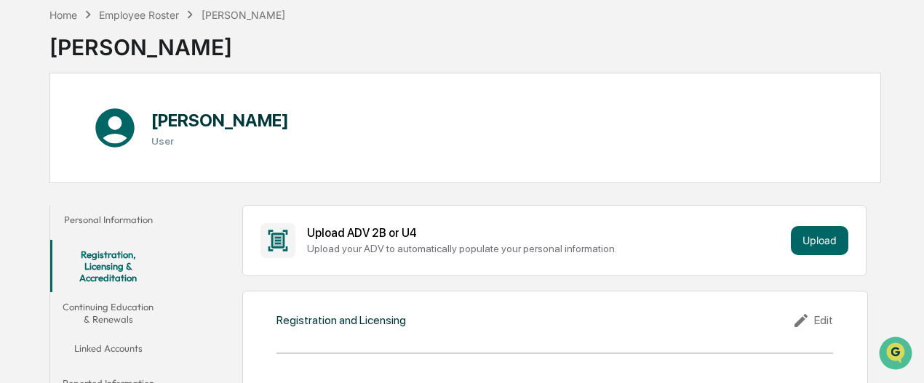
click at [105, 215] on button "Personal Information" at bounding box center [108, 222] width 116 height 35
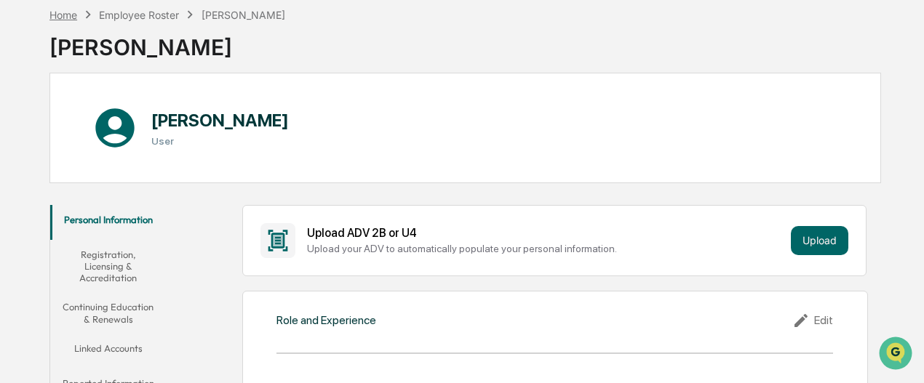
click at [70, 17] on div "Home" at bounding box center [63, 15] width 28 height 12
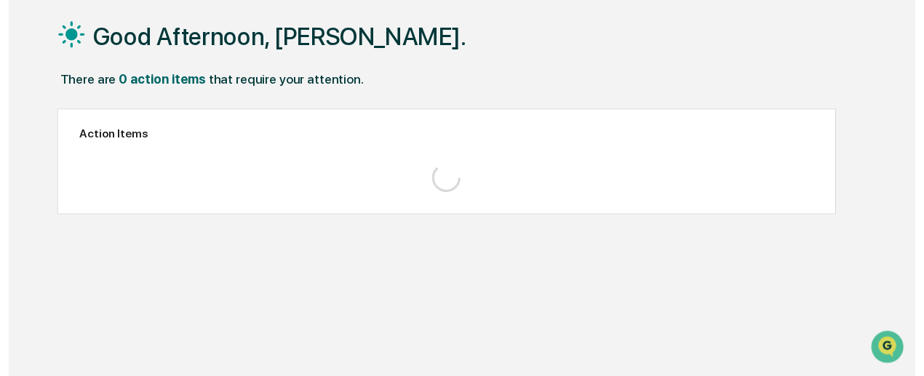
scroll to position [68, 0]
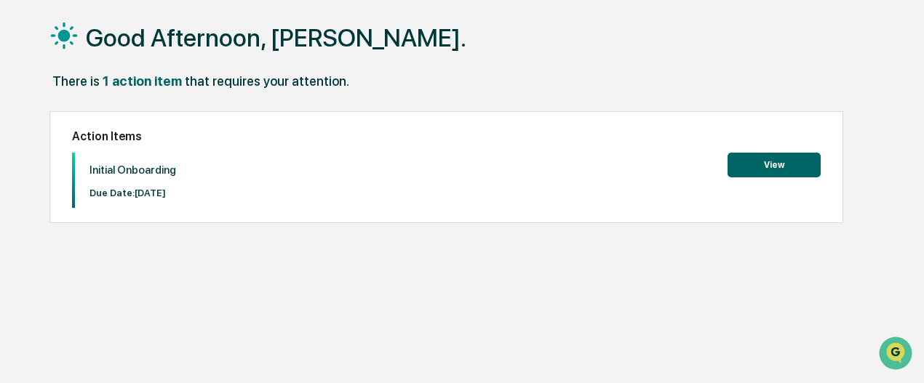
click at [783, 166] on button "View" at bounding box center [773, 165] width 93 height 25
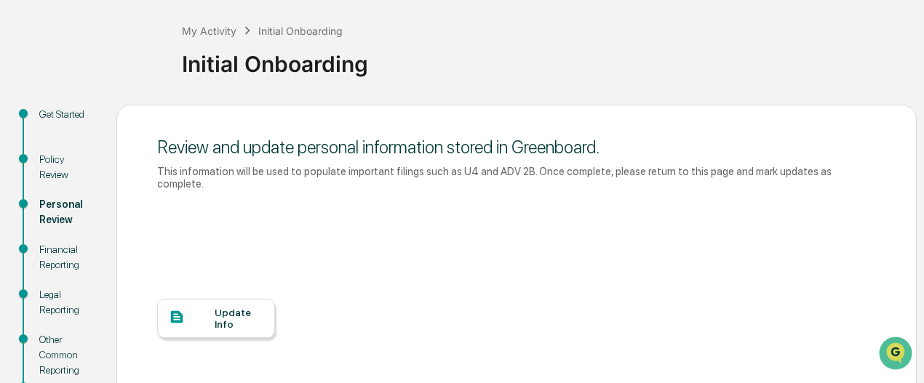
scroll to position [141, 0]
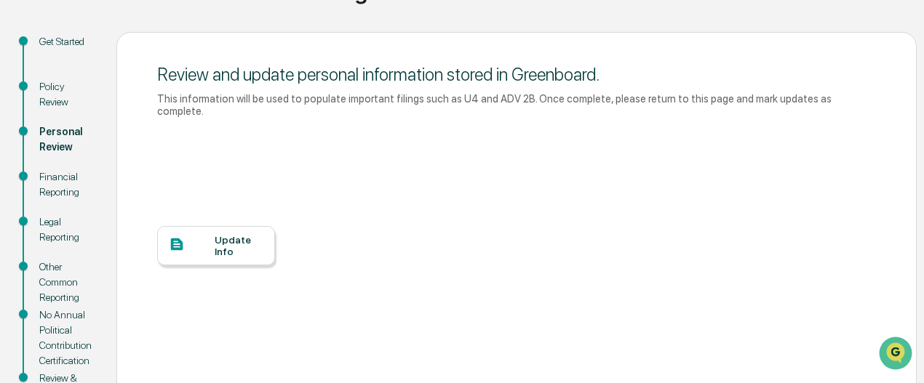
click at [232, 234] on div "Update Info" at bounding box center [239, 245] width 49 height 23
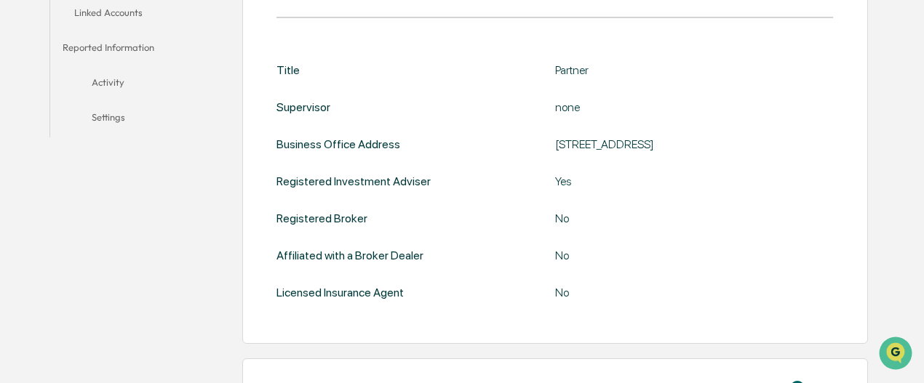
scroll to position [364, 0]
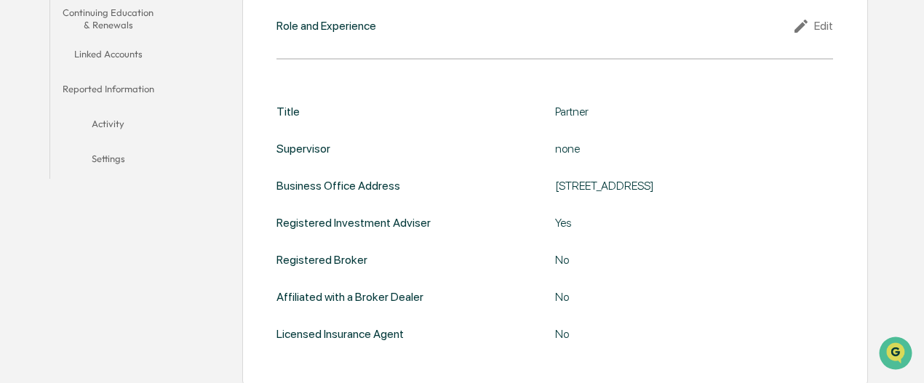
click at [815, 28] on div "Edit" at bounding box center [812, 25] width 41 height 17
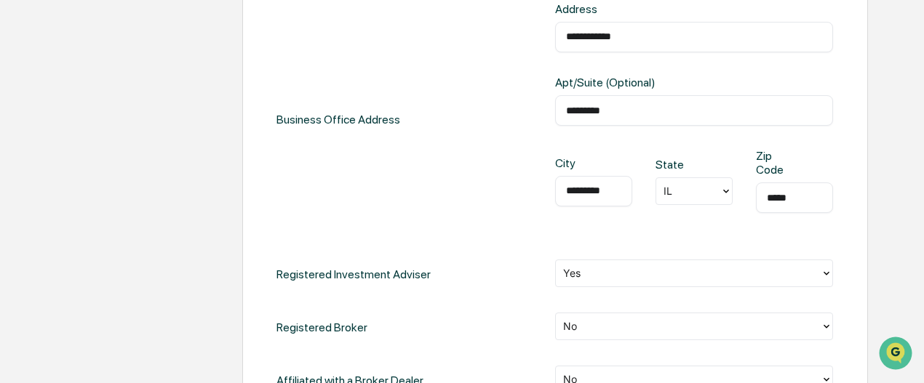
scroll to position [655, 0]
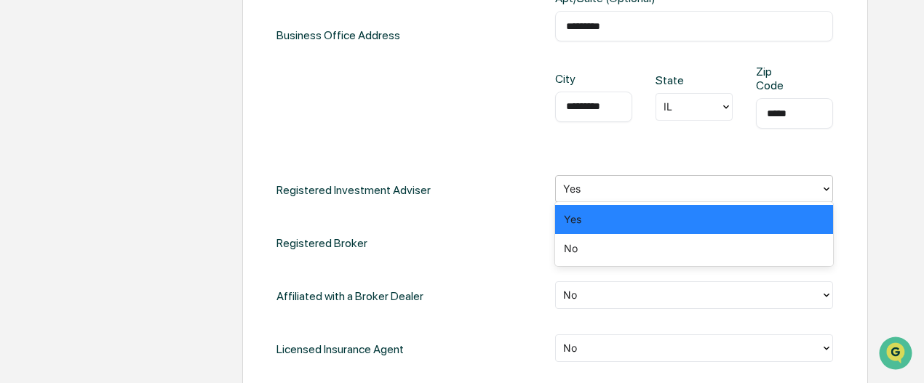
click at [665, 188] on div at bounding box center [688, 189] width 251 height 17
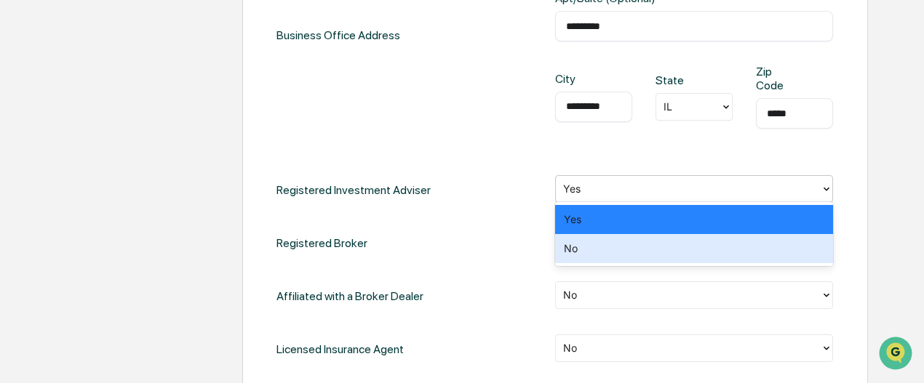
click at [613, 239] on div "No" at bounding box center [694, 248] width 279 height 29
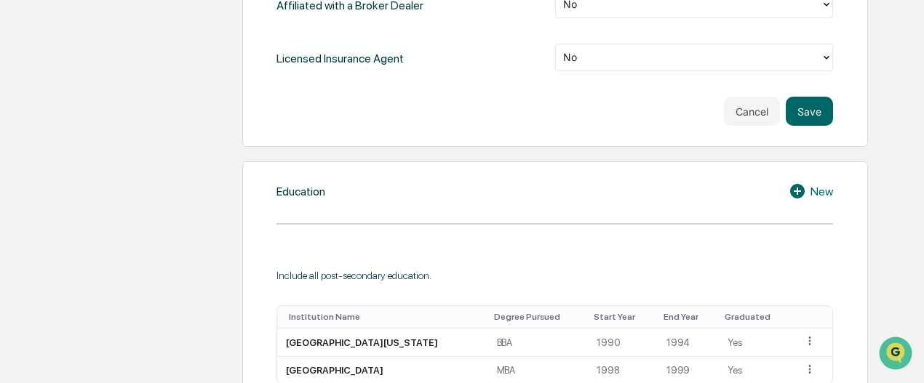
scroll to position [946, 0]
click at [816, 110] on button "Save" at bounding box center [809, 111] width 47 height 29
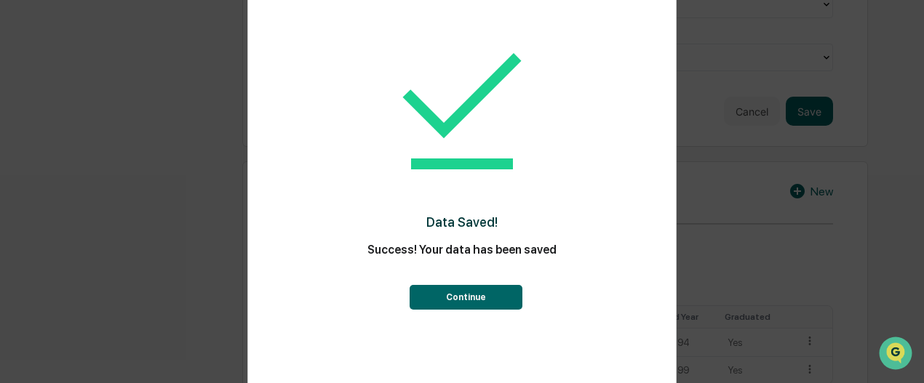
click at [479, 292] on button "Continue" at bounding box center [466, 297] width 113 height 25
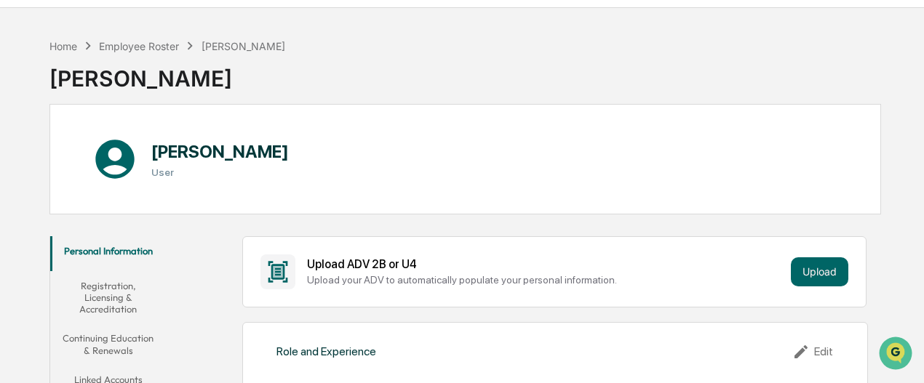
scroll to position [0, 0]
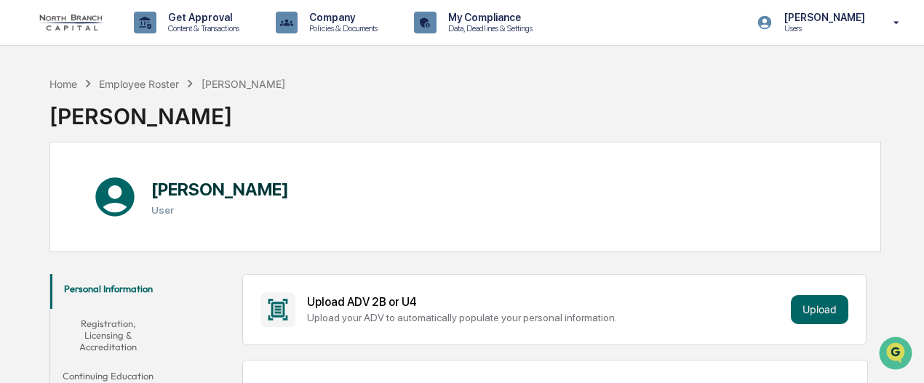
click at [105, 327] on button "Registration, Licensing & Accreditation" at bounding box center [108, 335] width 116 height 53
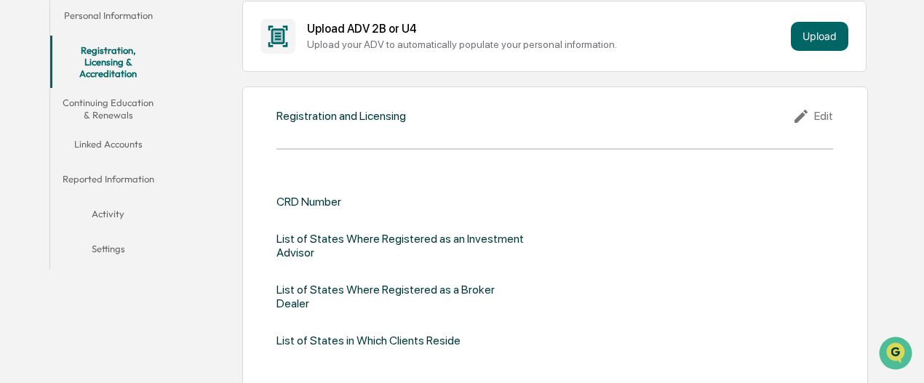
scroll to position [269, 0]
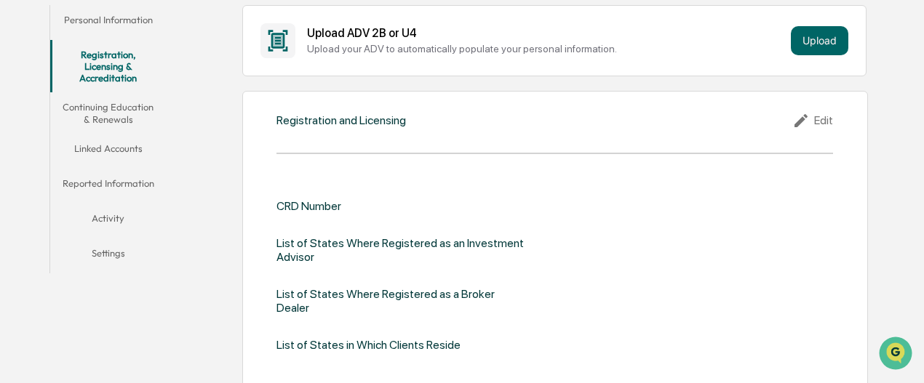
click at [124, 108] on button "Continuing Education & Renewals" at bounding box center [108, 112] width 116 height 41
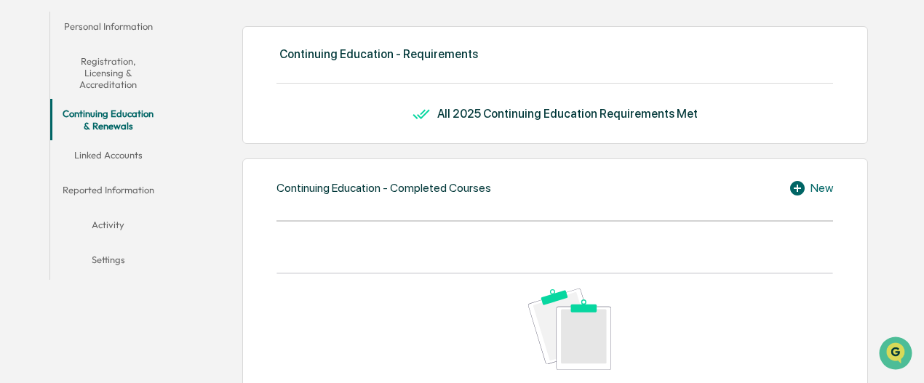
scroll to position [269, 0]
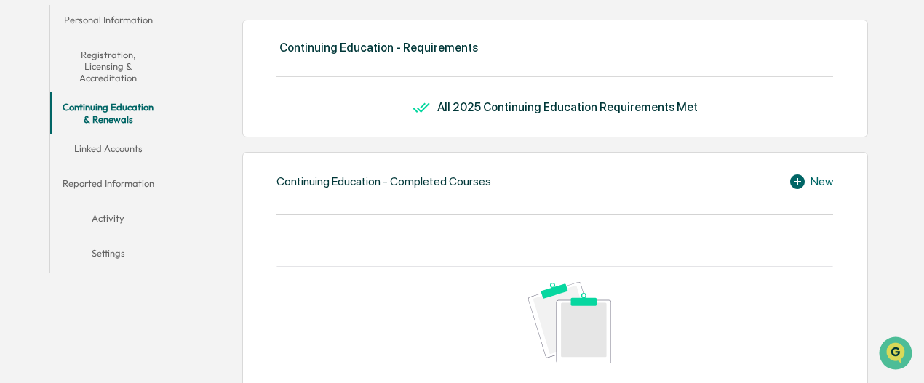
click at [122, 144] on button "Linked Accounts" at bounding box center [108, 151] width 116 height 35
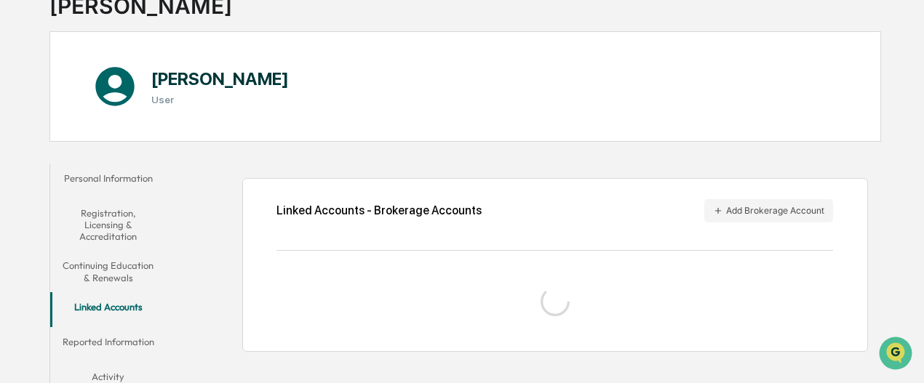
scroll to position [159, 0]
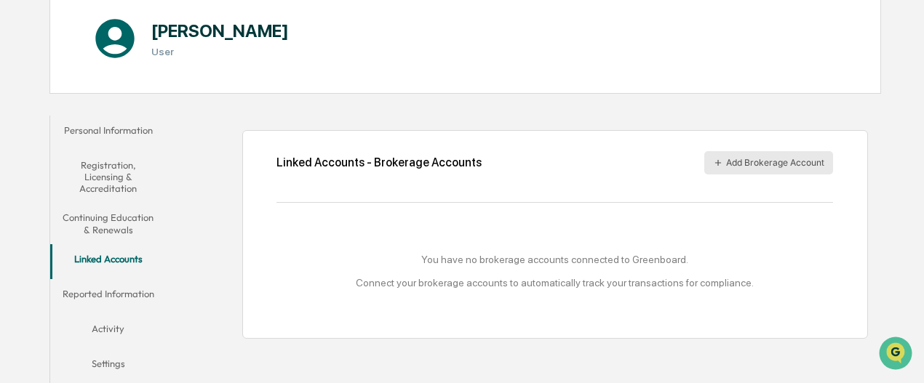
click at [741, 156] on button "Add Brokerage Account" at bounding box center [768, 162] width 129 height 23
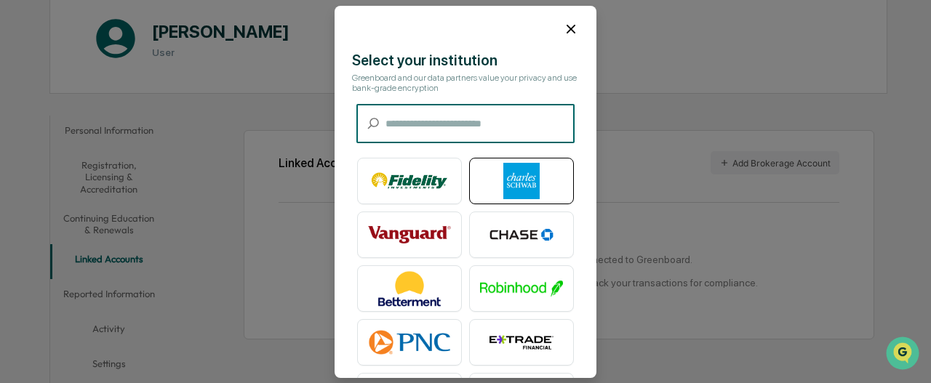
scroll to position [0, 0]
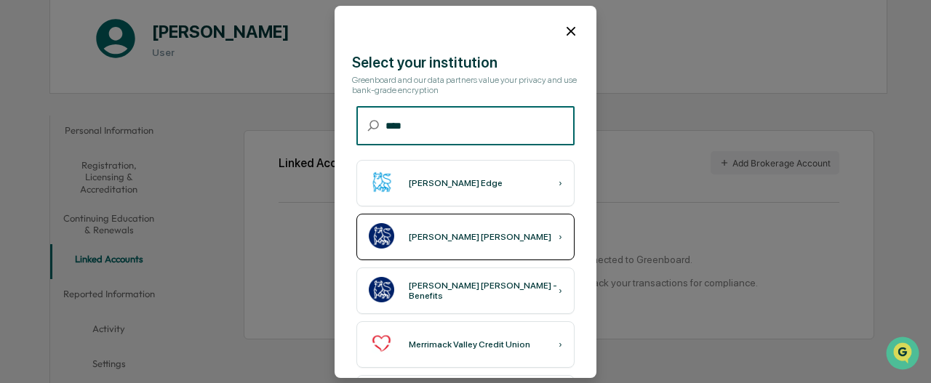
type input "****"
click at [431, 241] on div "Merrill Lynch" at bounding box center [480, 237] width 143 height 10
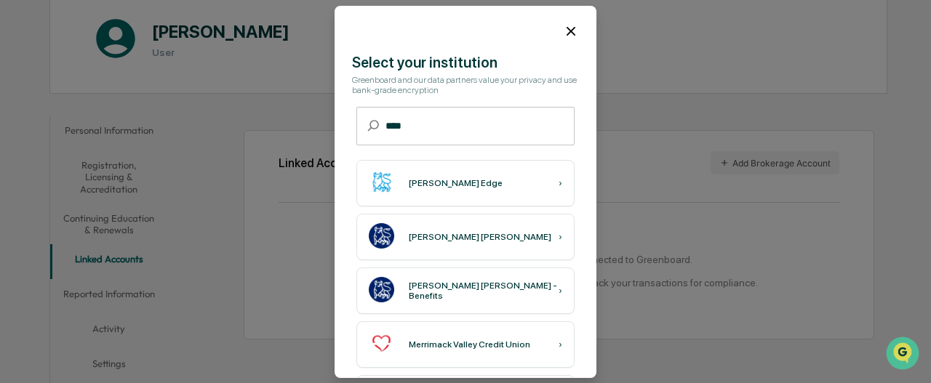
click at [563, 23] on icon at bounding box center [571, 31] width 16 height 16
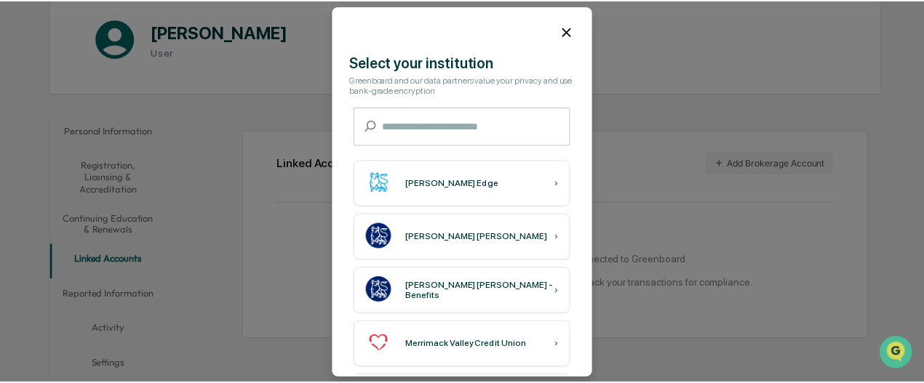
scroll to position [159, 0]
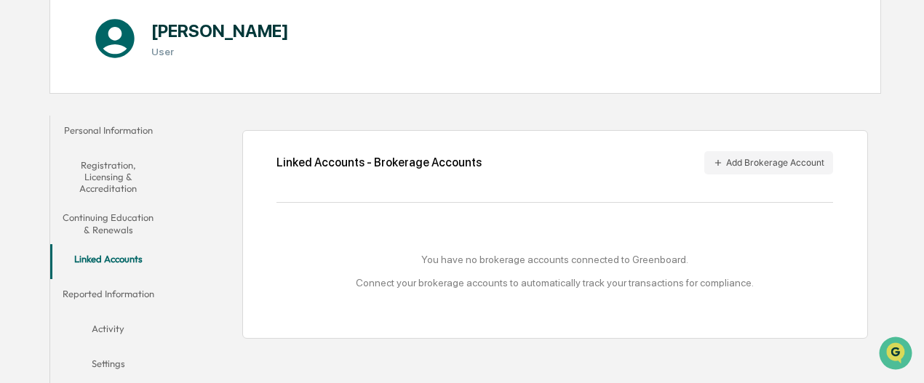
click at [126, 284] on button "Reported Information" at bounding box center [108, 296] width 116 height 35
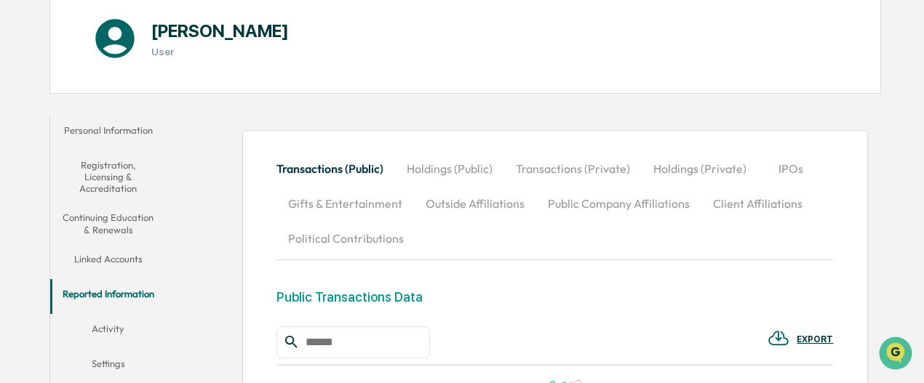
scroll to position [231, 0]
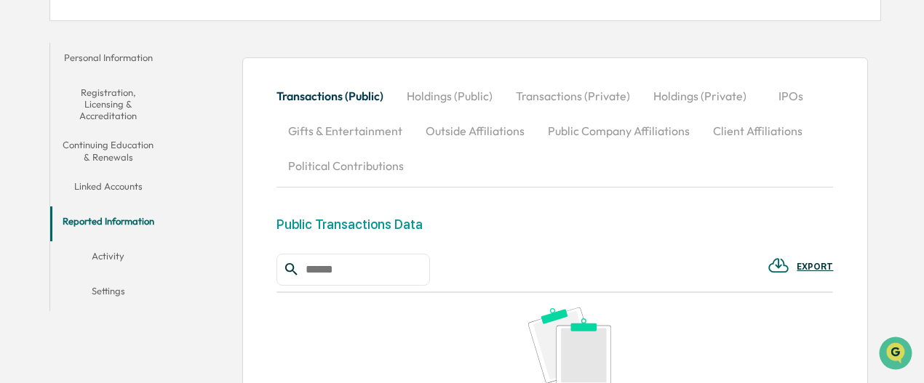
click at [423, 95] on button "Holdings (Public)" at bounding box center [449, 96] width 109 height 35
click at [552, 95] on button "Transactions (Private)" at bounding box center [573, 96] width 137 height 35
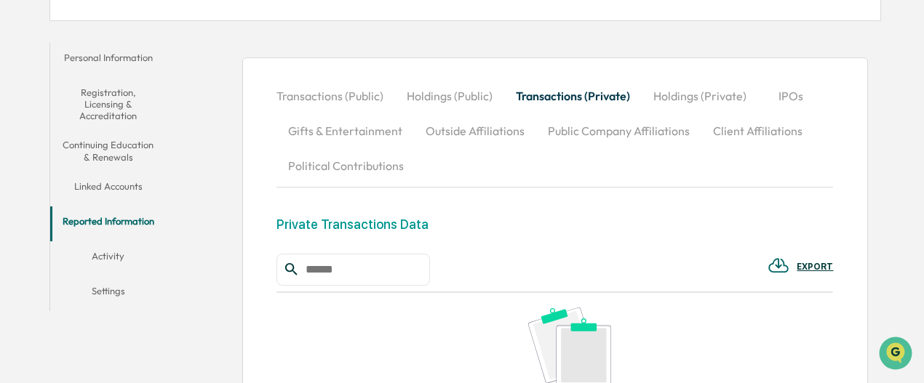
click at [676, 90] on button "Holdings (Private)" at bounding box center [700, 96] width 116 height 35
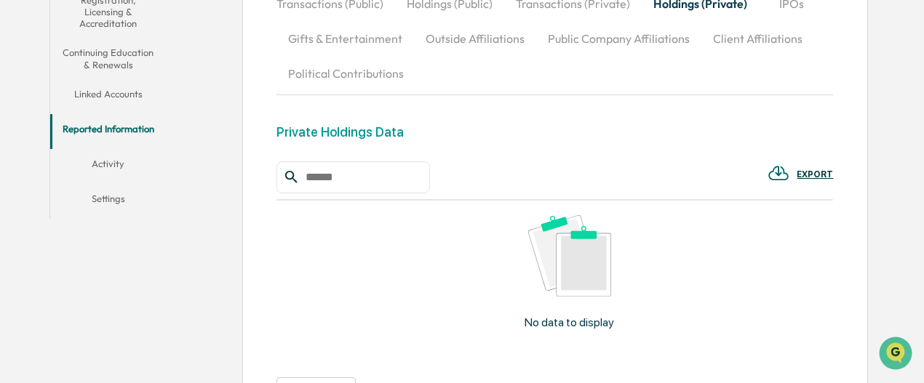
scroll to position [304, 0]
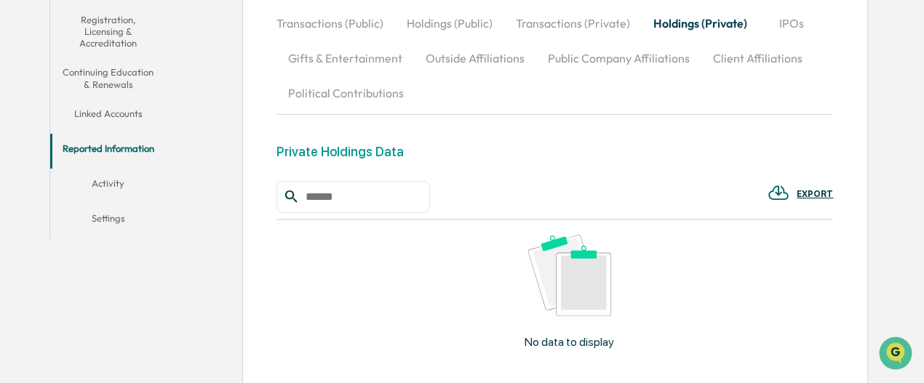
click at [115, 184] on button "Activity" at bounding box center [108, 186] width 116 height 35
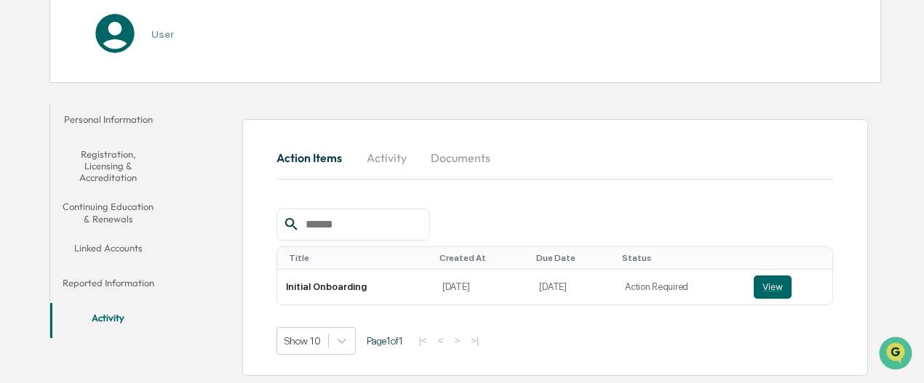
scroll to position [167, 0]
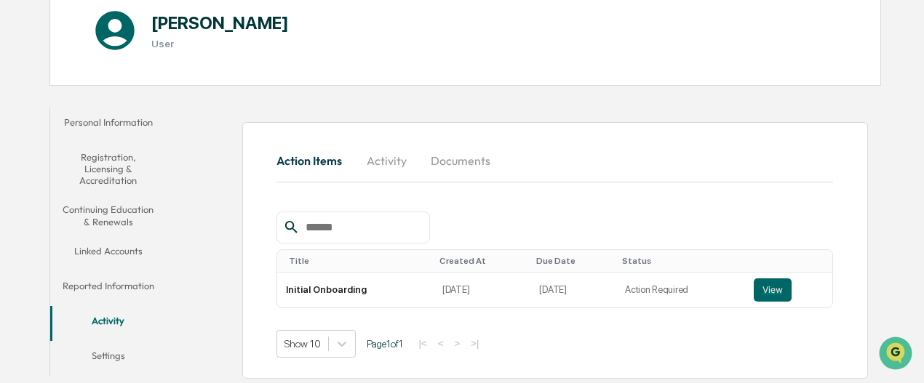
click at [384, 161] on button "Activity" at bounding box center [386, 160] width 65 height 35
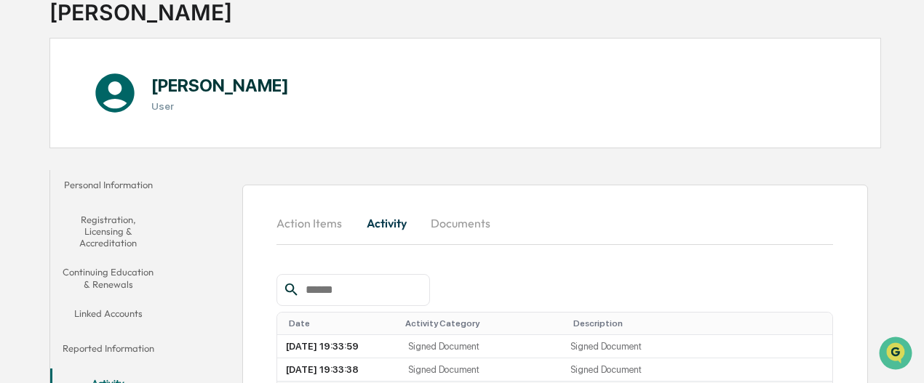
scroll to position [103, 0]
click at [458, 223] on button "Documents" at bounding box center [460, 224] width 83 height 35
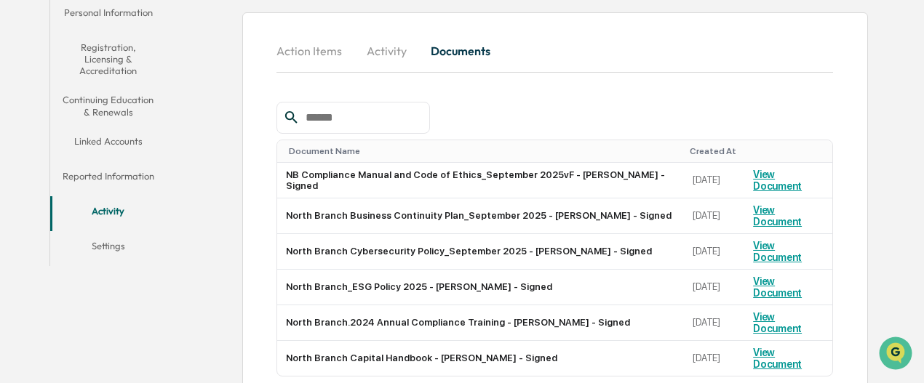
scroll to position [276, 0]
click at [118, 242] on button "Settings" at bounding box center [108, 248] width 116 height 35
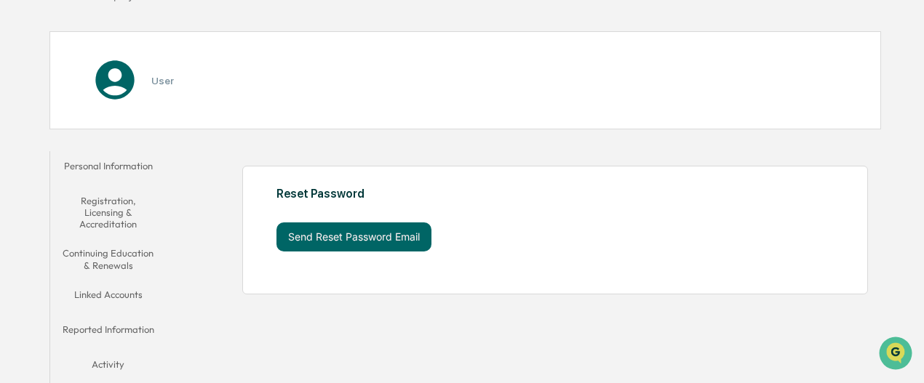
scroll to position [159, 0]
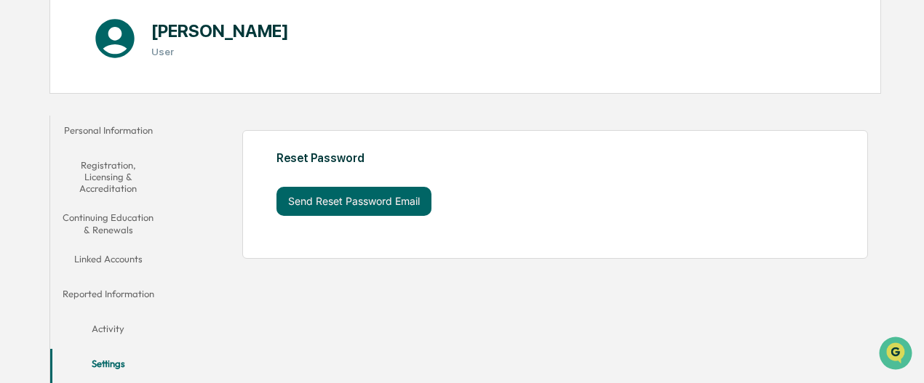
click at [119, 291] on button "Reported Information" at bounding box center [108, 296] width 116 height 35
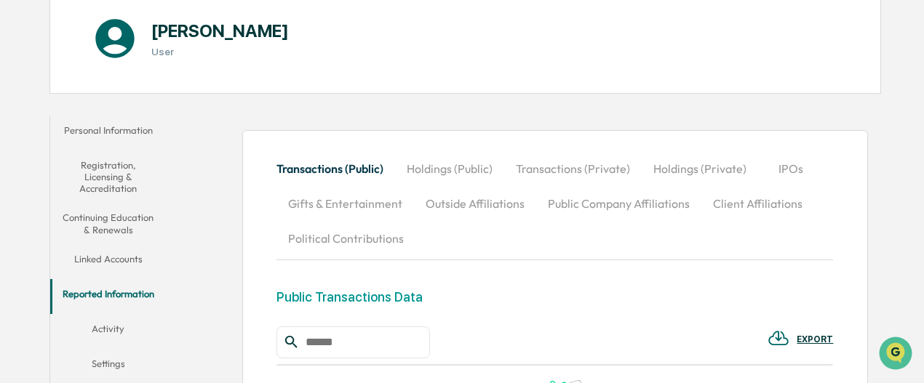
click at [436, 205] on button "Outside Affiliations" at bounding box center [475, 203] width 122 height 35
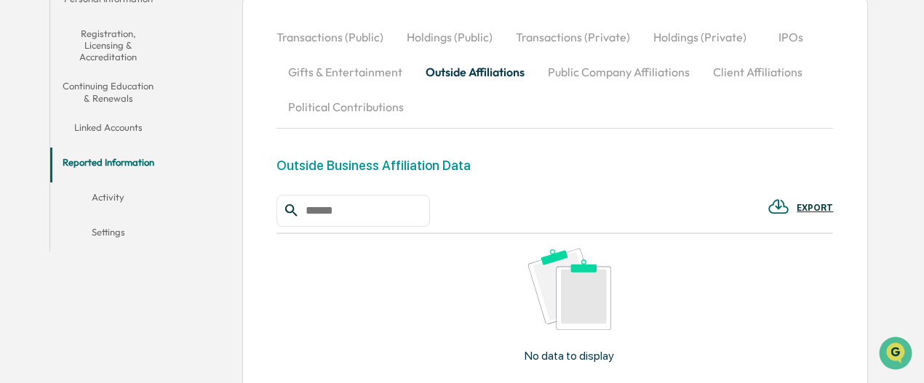
scroll to position [304, 0]
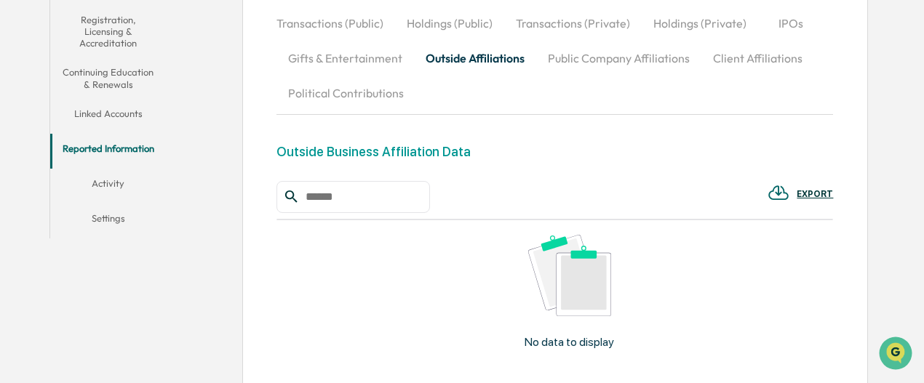
click at [389, 199] on input "text" at bounding box center [362, 197] width 124 height 19
type input "**********"
click at [287, 197] on icon at bounding box center [291, 197] width 12 height 12
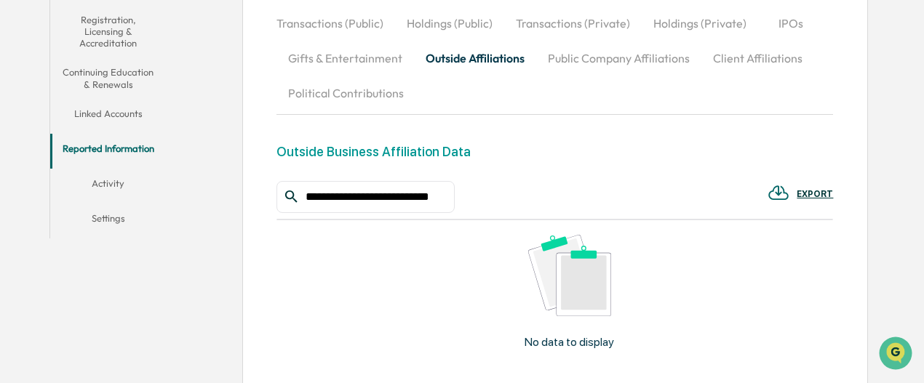
click at [290, 193] on icon at bounding box center [291, 196] width 16 height 16
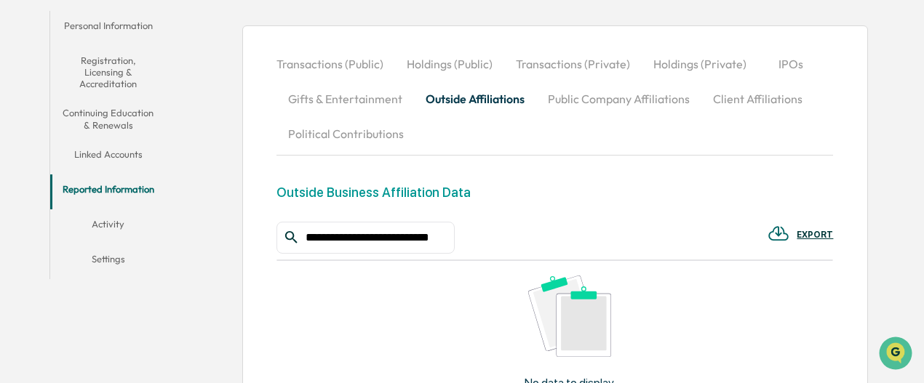
scroll to position [231, 0]
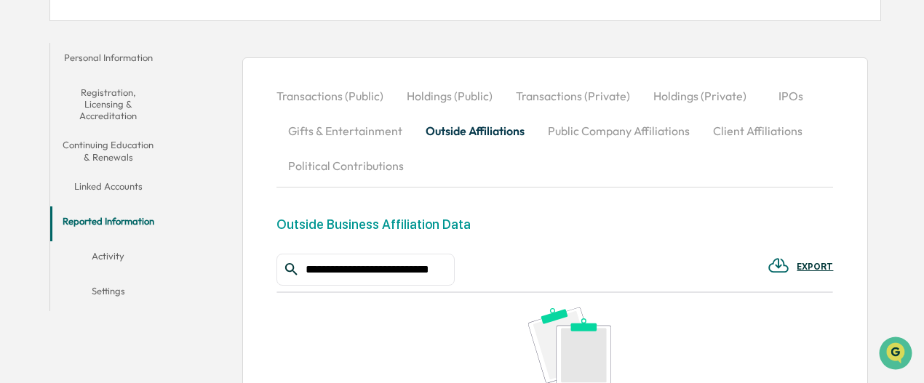
click at [417, 272] on input "**********" at bounding box center [374, 269] width 149 height 19
drag, startPoint x: 307, startPoint y: 268, endPoint x: 498, endPoint y: 268, distance: 190.6
click at [498, 268] on div "**********" at bounding box center [554, 270] width 556 height 32
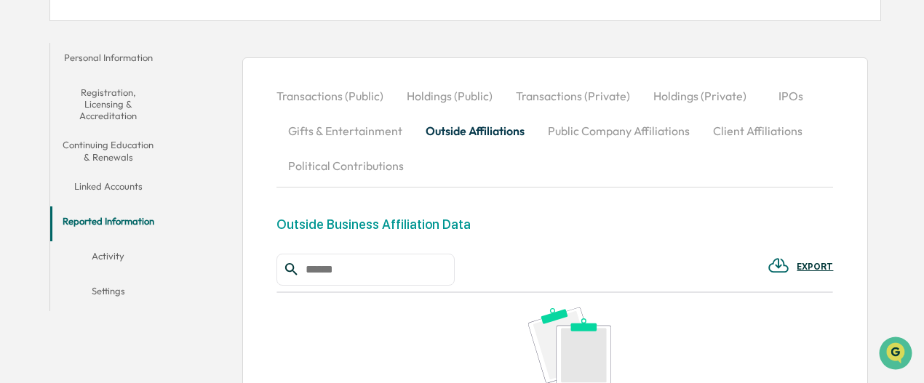
click at [341, 273] on input "text" at bounding box center [374, 269] width 149 height 19
type input "**********"
click at [290, 267] on icon at bounding box center [291, 269] width 16 height 16
drag, startPoint x: 440, startPoint y: 270, endPoint x: 292, endPoint y: 279, distance: 147.9
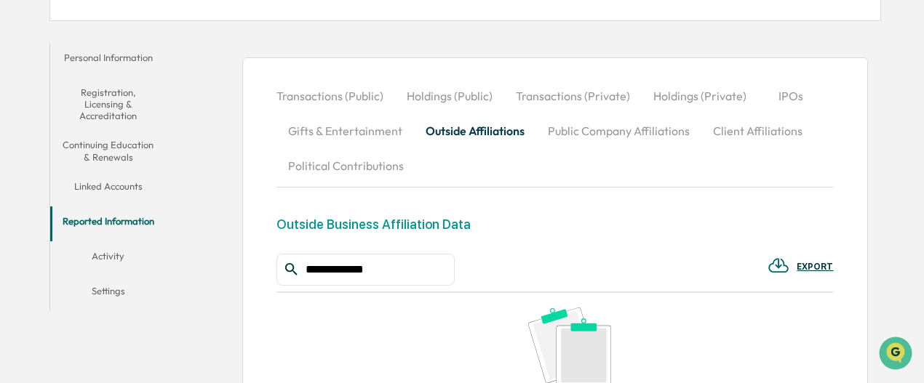
click at [292, 279] on div "**********" at bounding box center [365, 270] width 178 height 32
click at [570, 132] on button "Public Company Affiliations" at bounding box center [618, 130] width 165 height 35
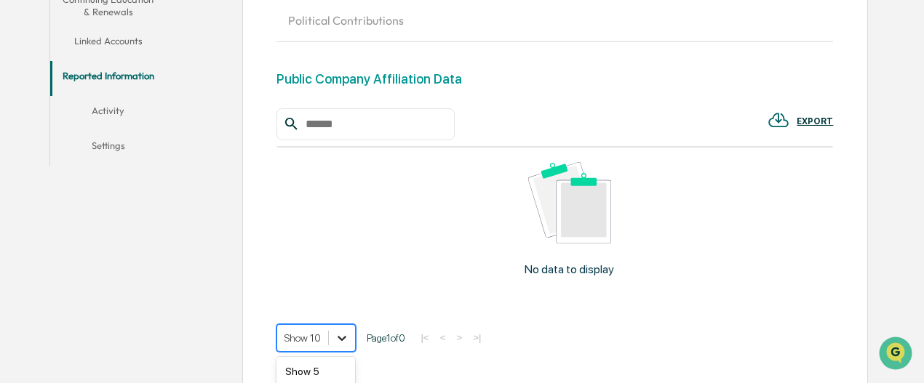
scroll to position [474, 0]
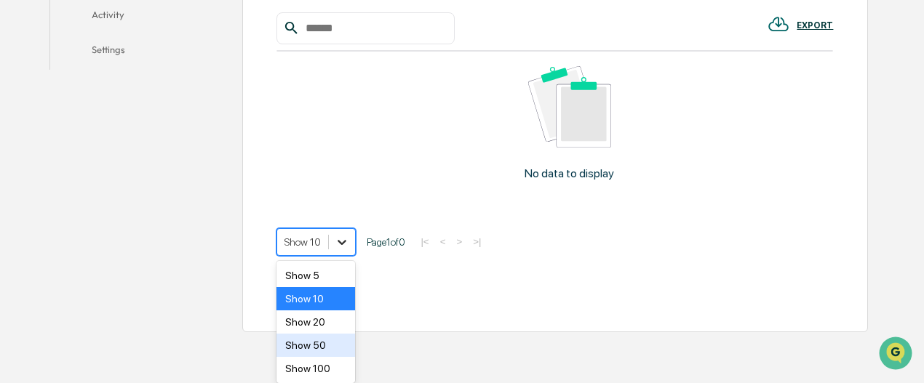
click at [328, 283] on div "Show 5" at bounding box center [315, 275] width 79 height 23
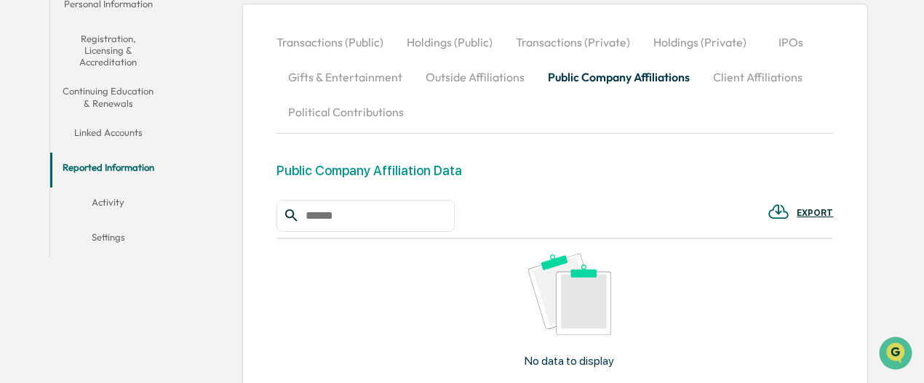
scroll to position [282, 0]
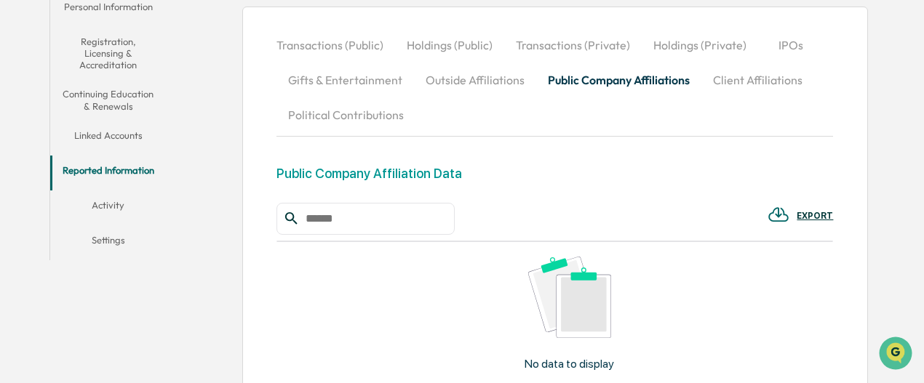
click at [493, 80] on button "Outside Affiliations" at bounding box center [475, 80] width 122 height 35
click at [386, 81] on button "Gifts & Entertainment" at bounding box center [344, 80] width 137 height 35
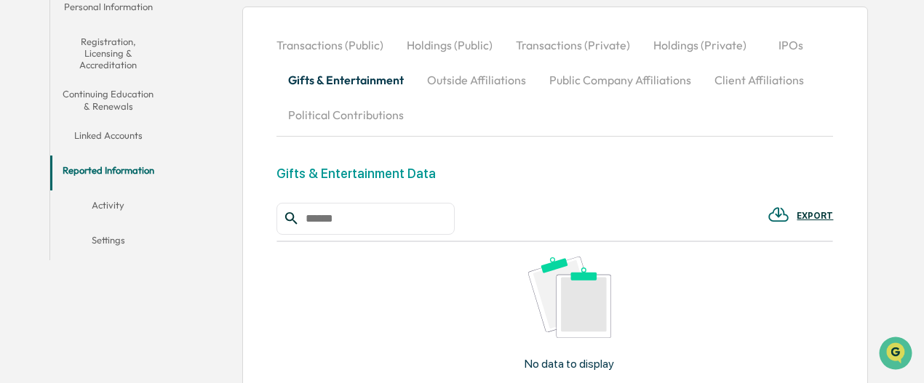
click at [498, 84] on button "Outside Affiliations" at bounding box center [476, 80] width 122 height 35
click at [141, 135] on button "Linked Accounts" at bounding box center [108, 138] width 116 height 35
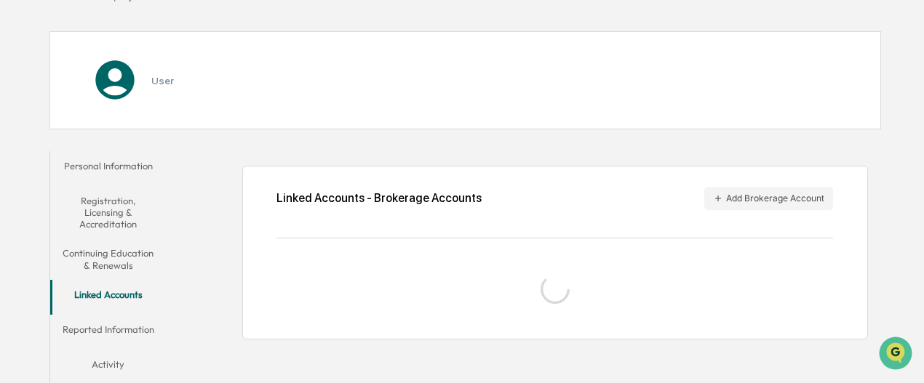
scroll to position [159, 0]
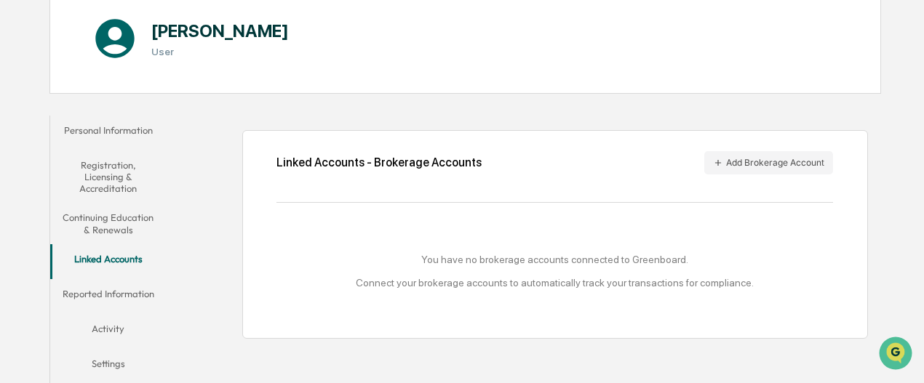
click at [122, 293] on button "Reported Information" at bounding box center [108, 296] width 116 height 35
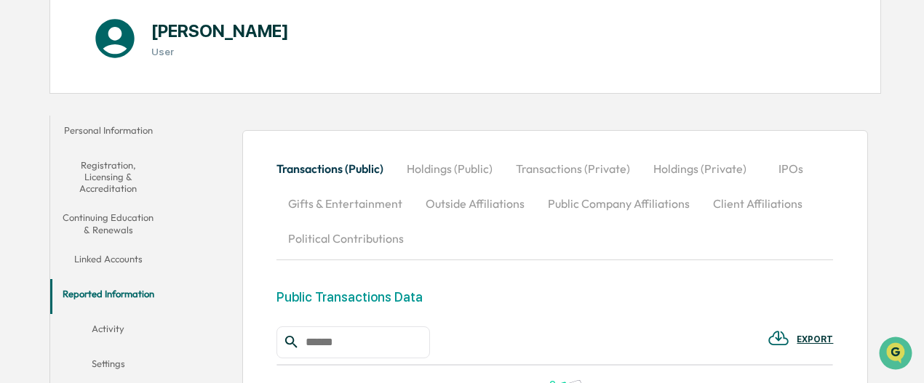
click at [537, 168] on button "Transactions (Private)" at bounding box center [572, 168] width 137 height 35
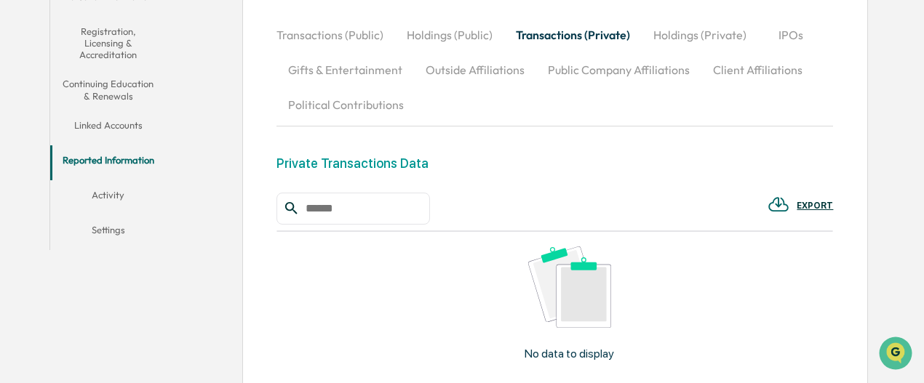
scroll to position [304, 0]
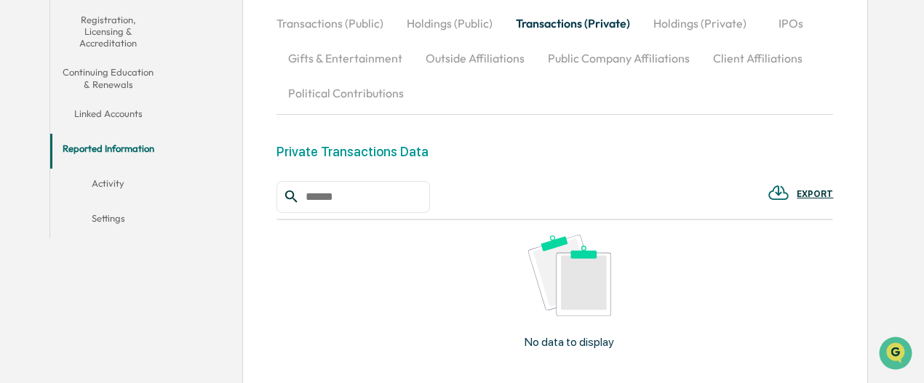
click at [801, 189] on div "EXPORT" at bounding box center [815, 194] width 36 height 10
click at [747, 193] on div at bounding box center [465, 191] width 931 height 383
click at [578, 56] on button "Public Company Affiliations" at bounding box center [618, 58] width 165 height 35
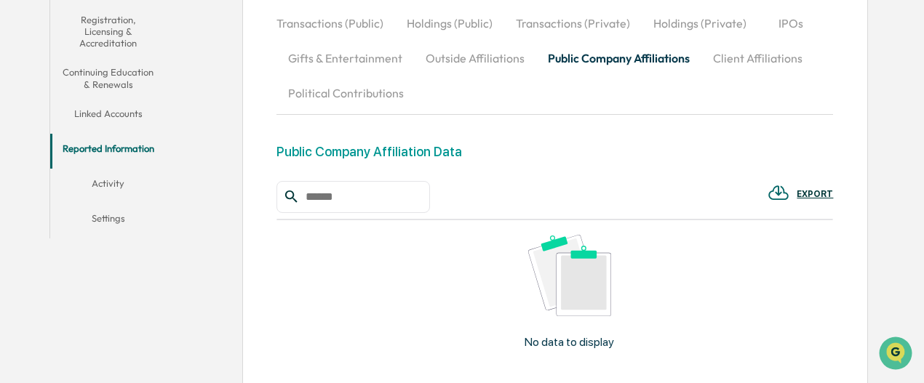
click at [525, 57] on button "Outside Affiliations" at bounding box center [475, 58] width 122 height 35
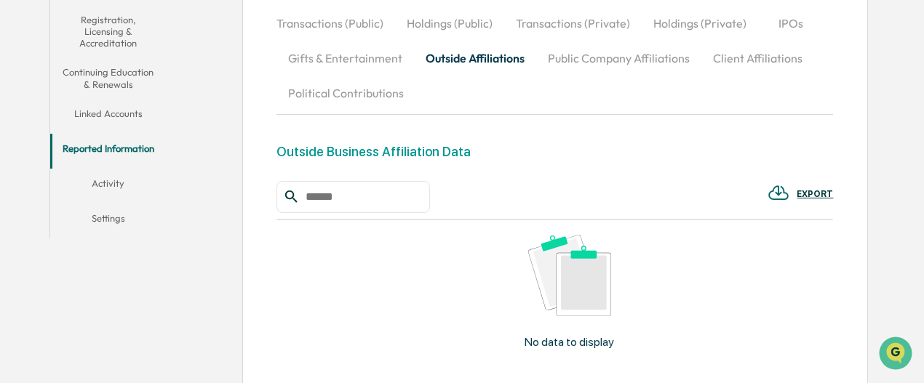
click at [814, 191] on div "EXPORT" at bounding box center [815, 194] width 36 height 10
click at [708, 195] on div at bounding box center [465, 191] width 931 height 383
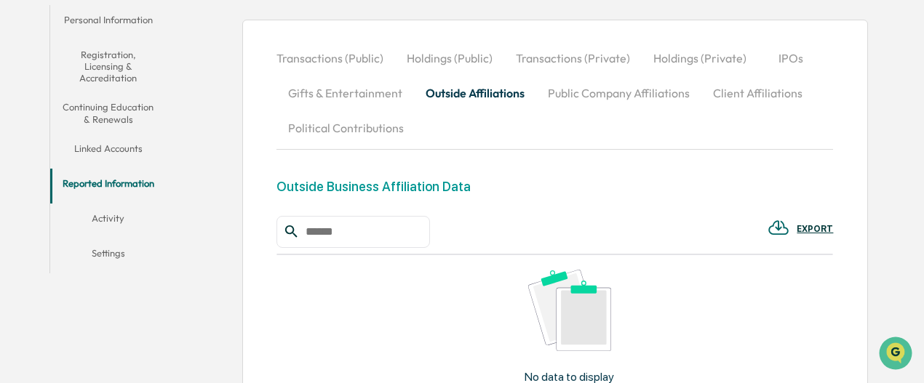
scroll to position [291, 0]
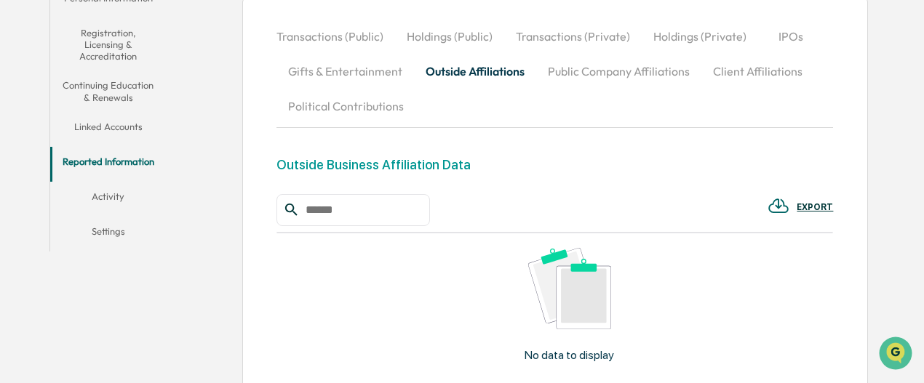
click at [127, 197] on button "Activity" at bounding box center [108, 199] width 116 height 35
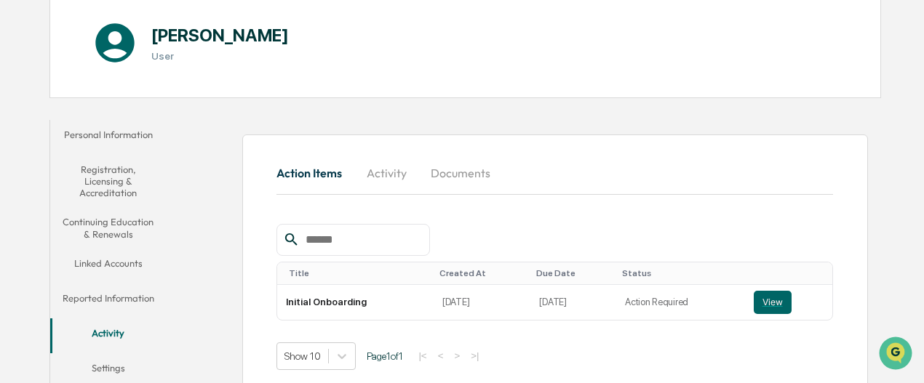
scroll to position [167, 0]
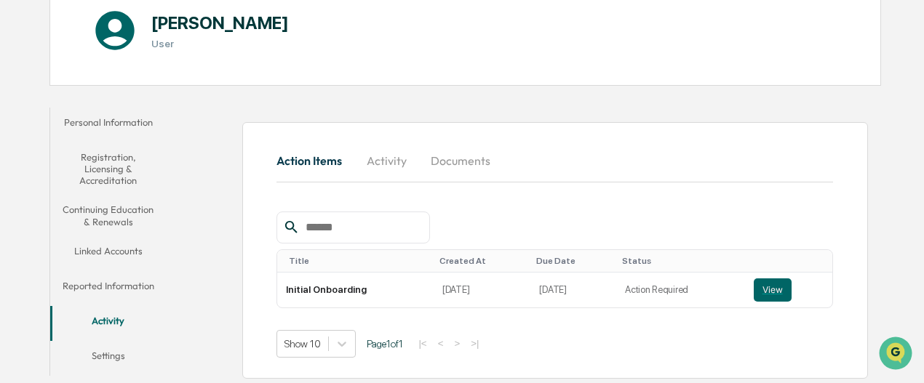
click at [129, 217] on button "Continuing Education & Renewals" at bounding box center [108, 215] width 116 height 41
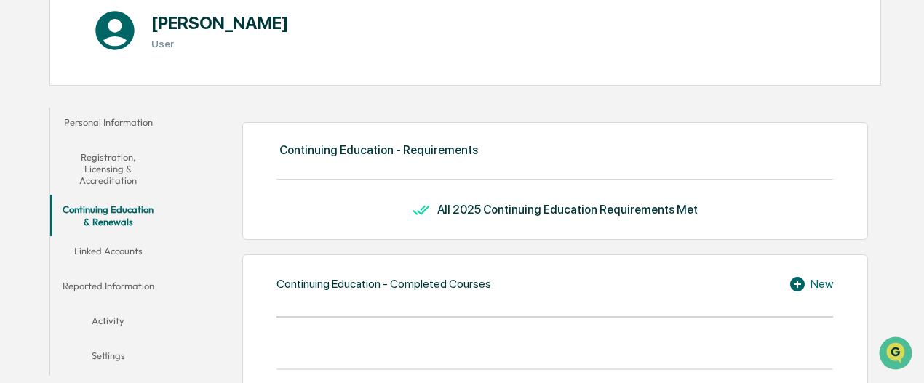
click at [126, 185] on button "Registration, Licensing & Accreditation" at bounding box center [108, 169] width 116 height 53
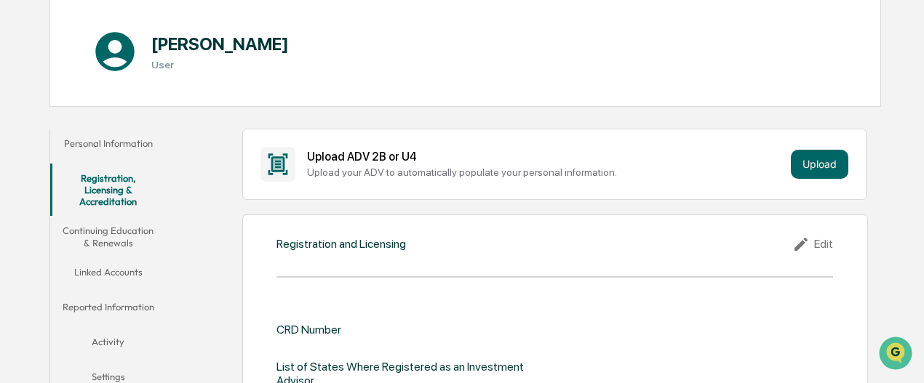
scroll to position [218, 0]
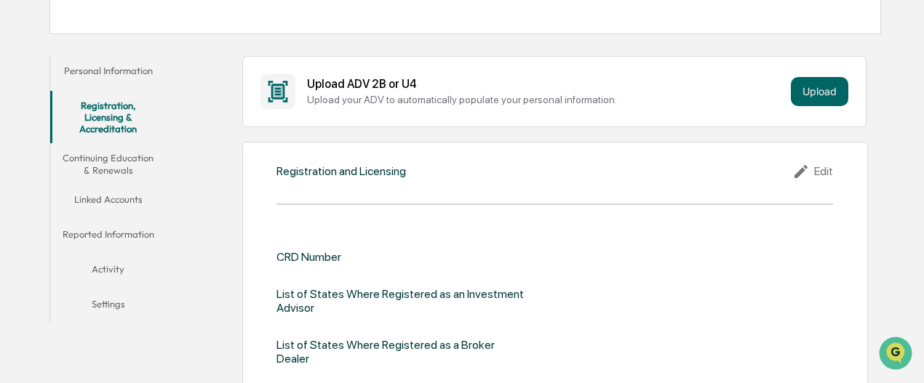
click at [150, 63] on button "Personal Information" at bounding box center [108, 73] width 116 height 35
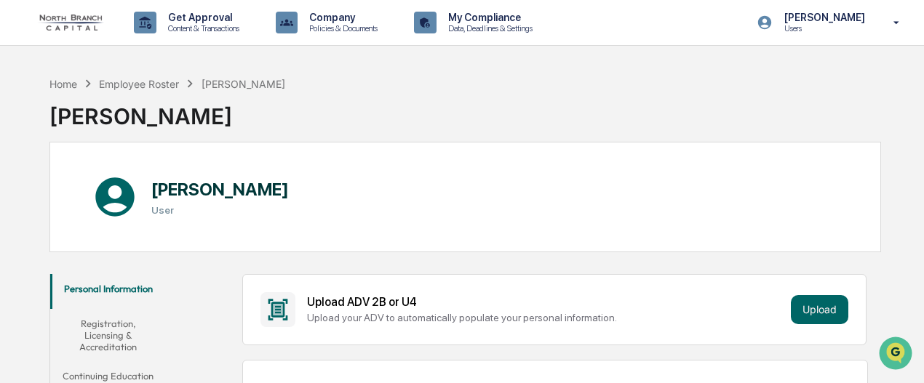
click at [882, 28] on div "Jon Leiman Users" at bounding box center [833, 22] width 182 height 45
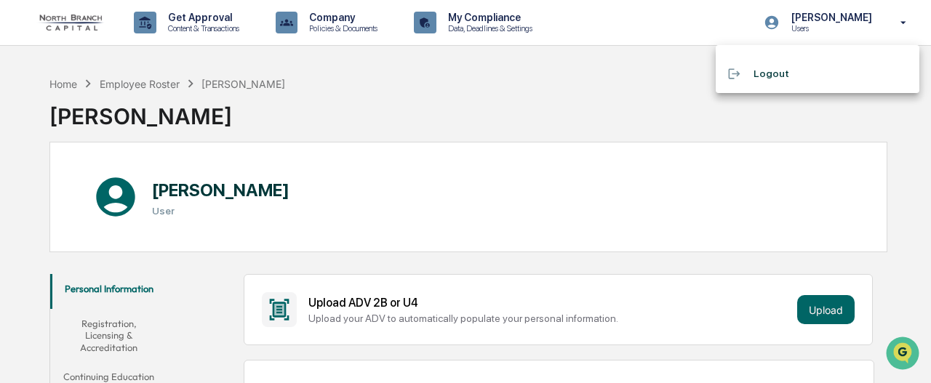
click at [765, 76] on li "Logout" at bounding box center [818, 73] width 204 height 27
